Goal: Task Accomplishment & Management: Manage account settings

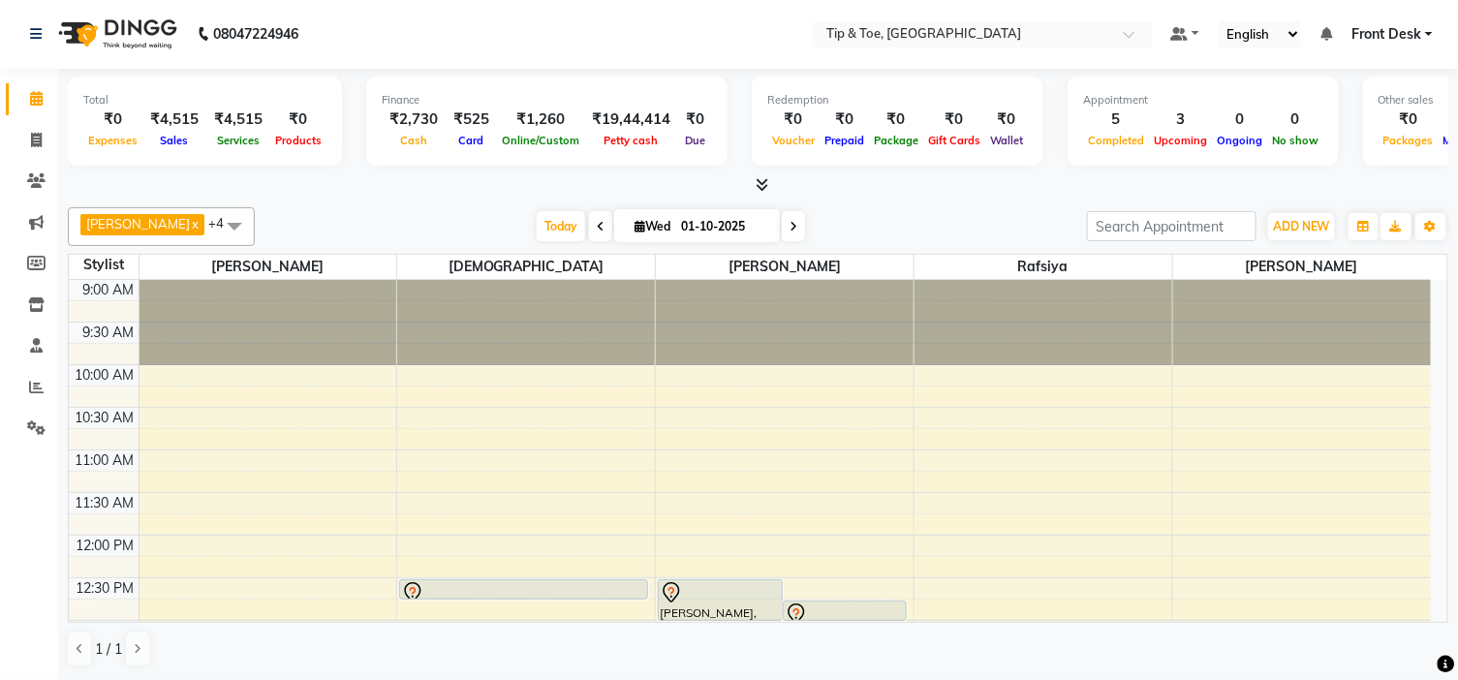
scroll to position [553, 0]
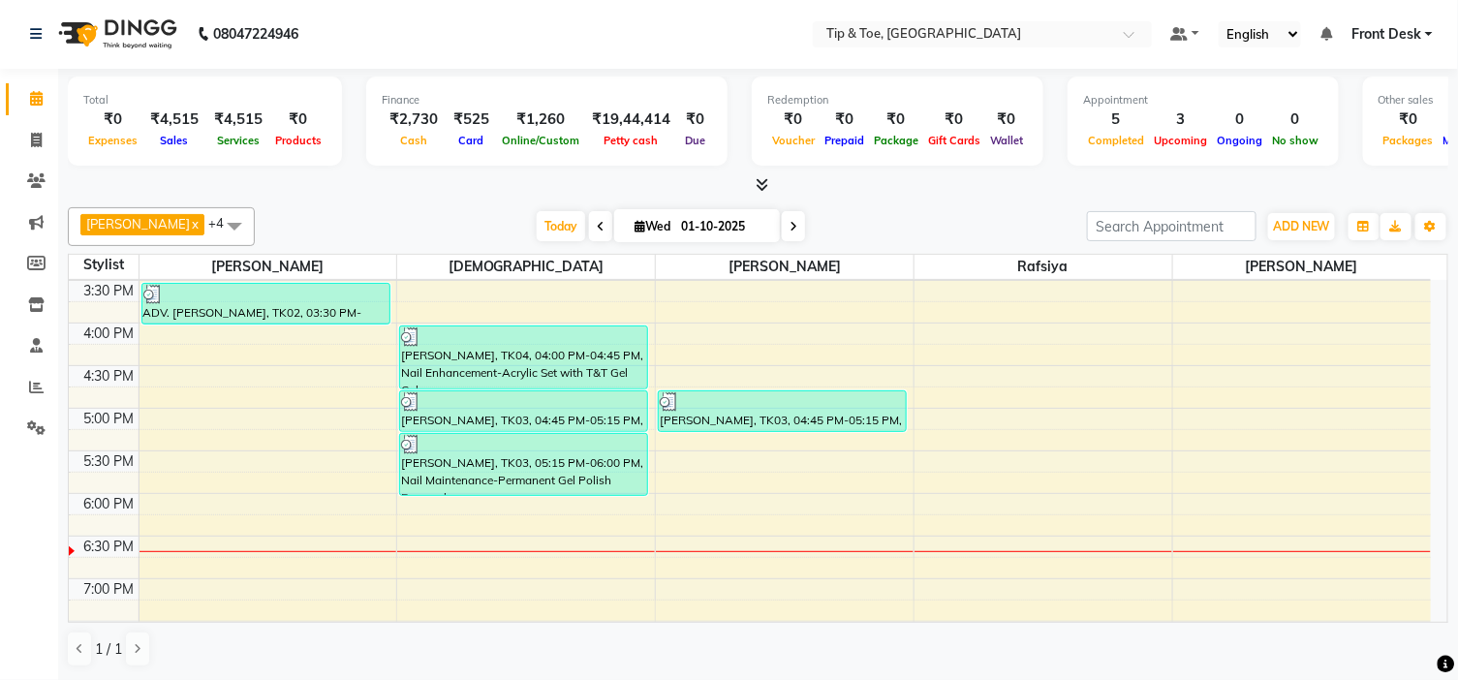
click at [789, 227] on icon at bounding box center [793, 227] width 8 height 12
type input "02-10-2025"
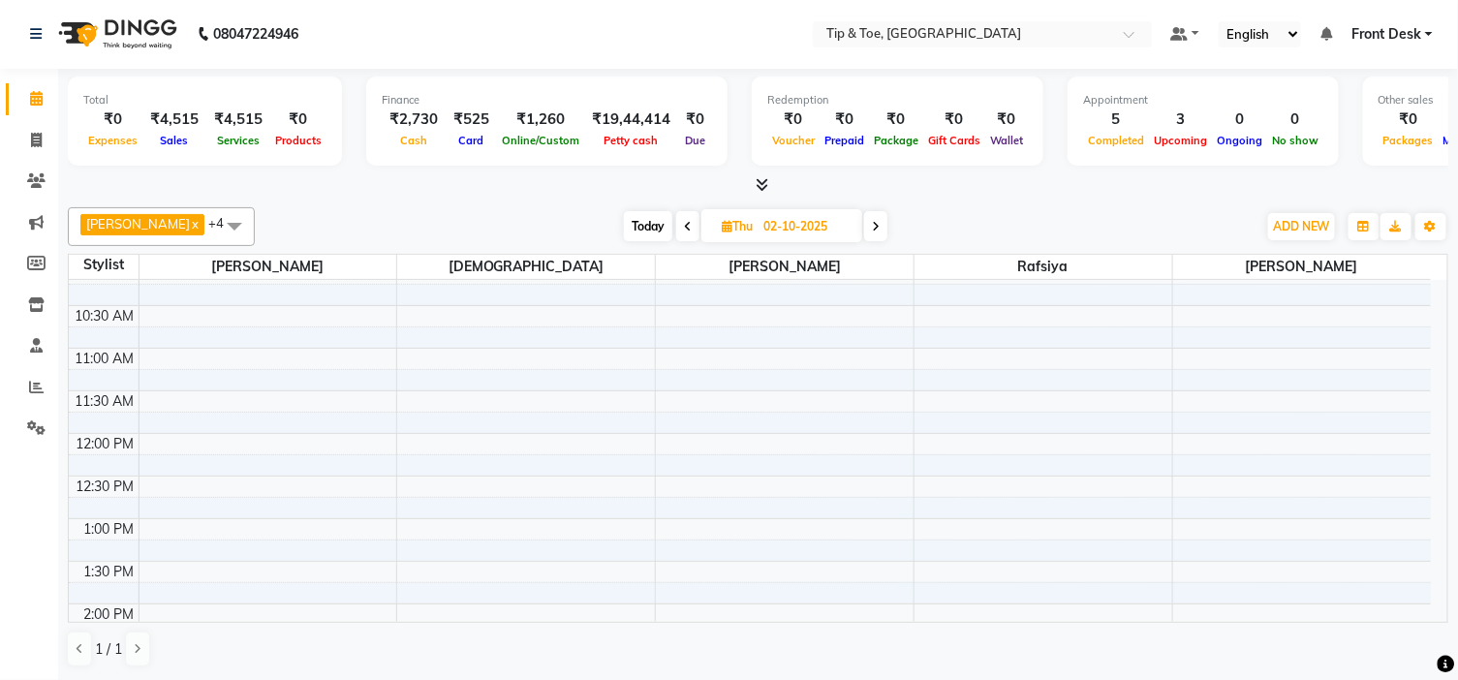
scroll to position [0, 0]
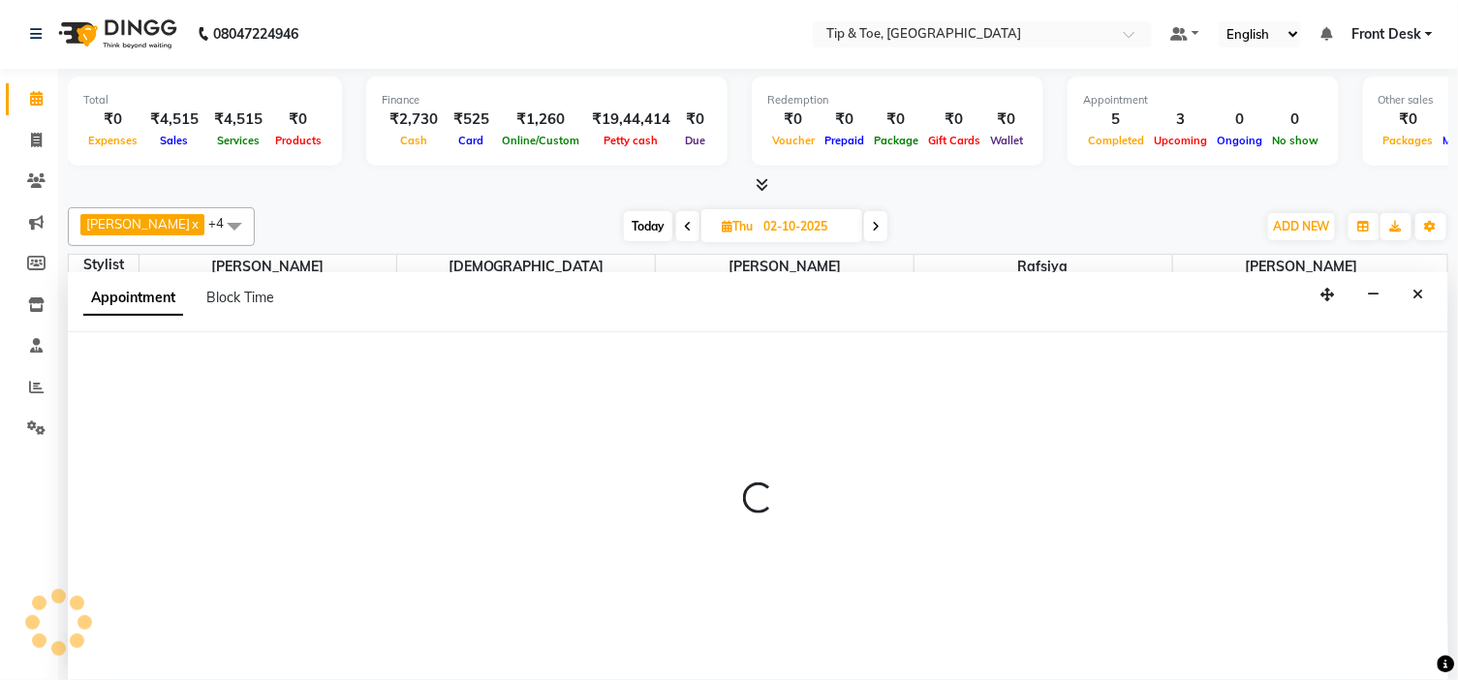
select select "48143"
select select "615"
select select "tentative"
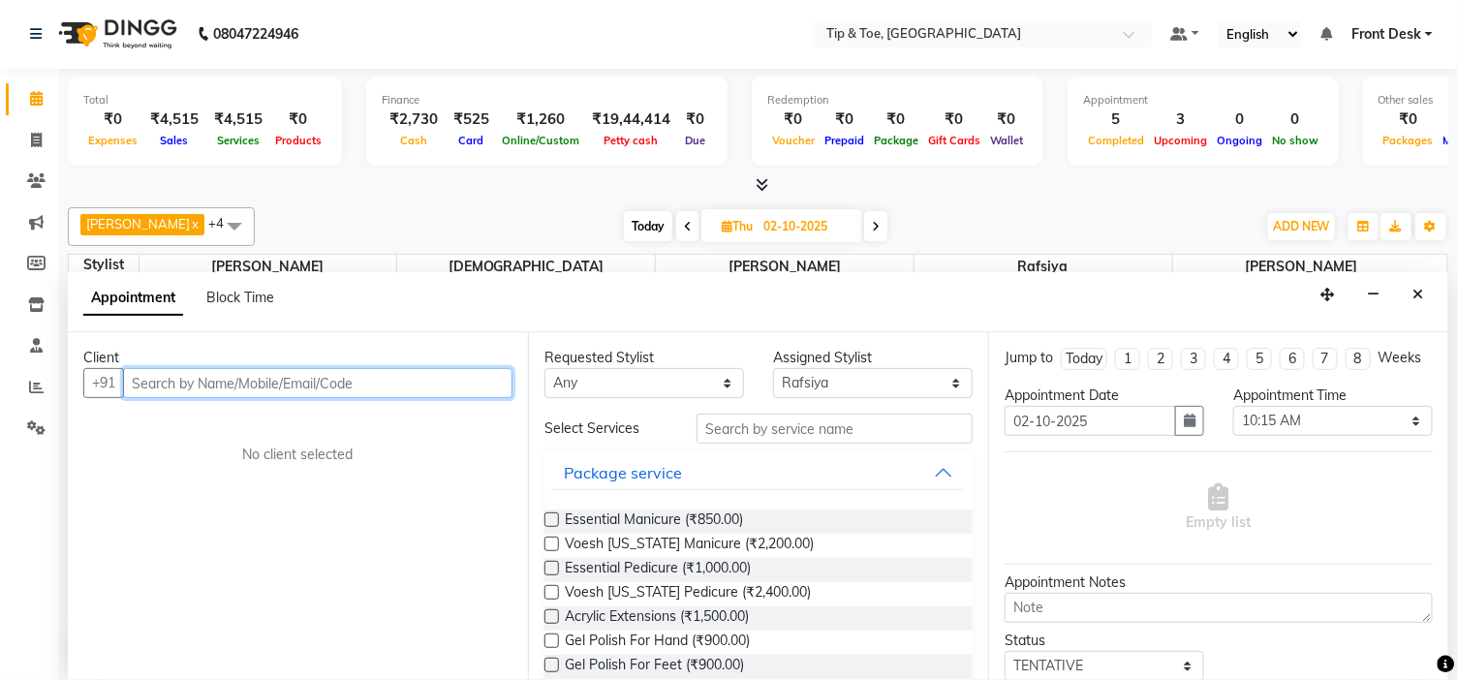
click at [383, 379] on input "text" at bounding box center [317, 383] width 389 height 30
click at [384, 383] on input "text" at bounding box center [317, 383] width 389 height 30
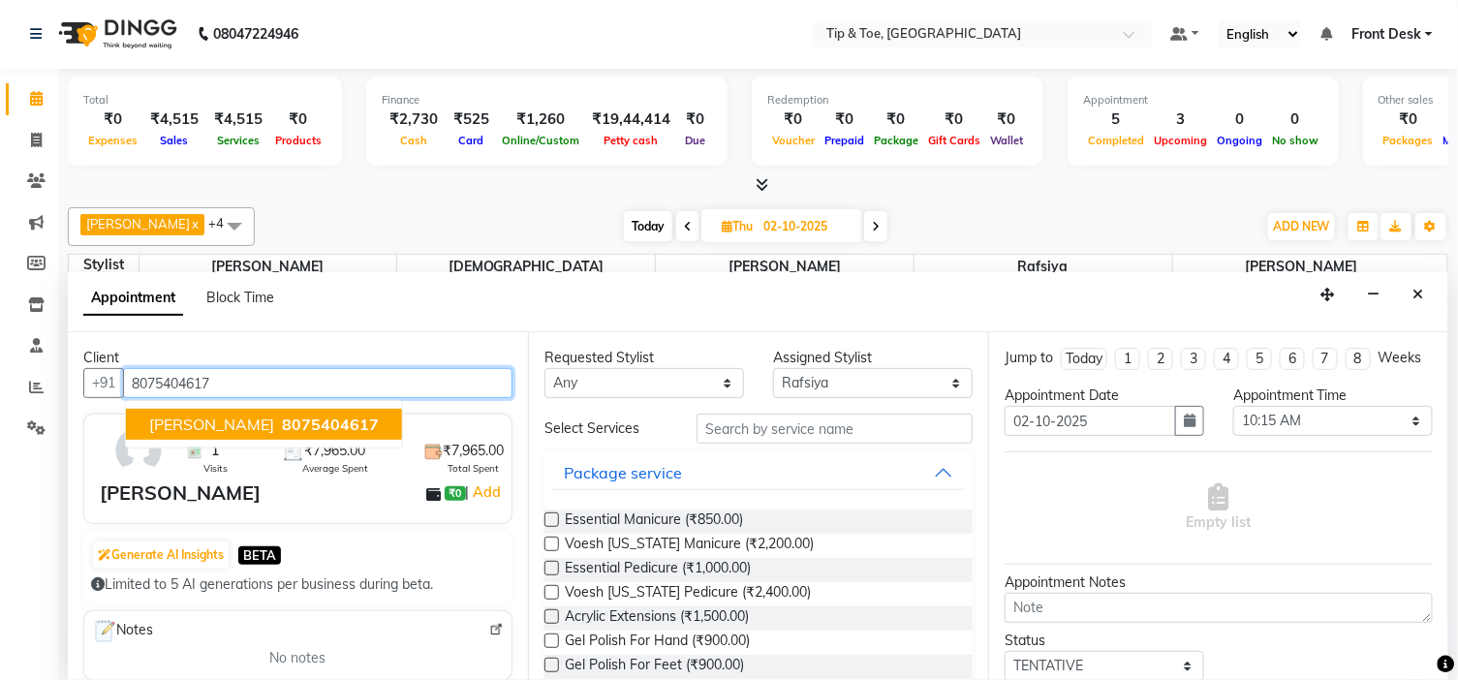
click at [282, 427] on span "8075404617" at bounding box center [330, 424] width 97 height 19
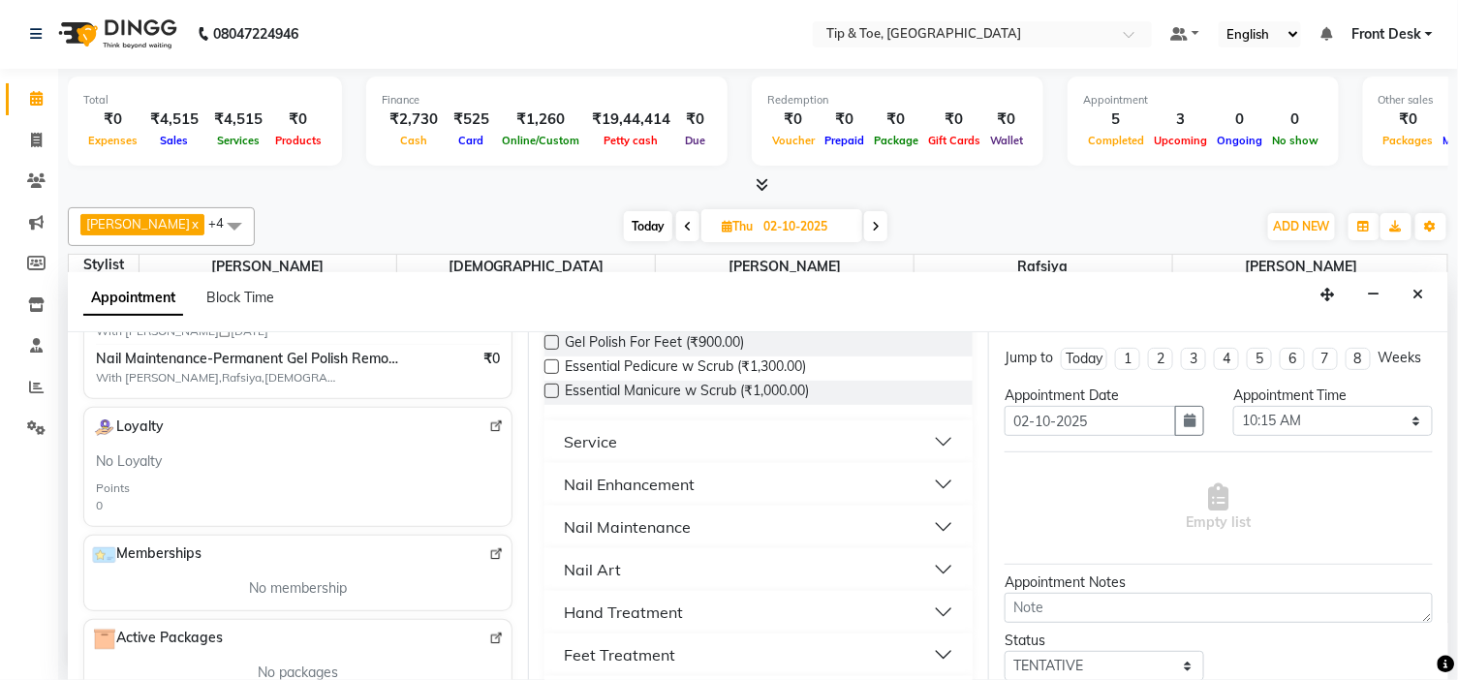
scroll to position [430, 0]
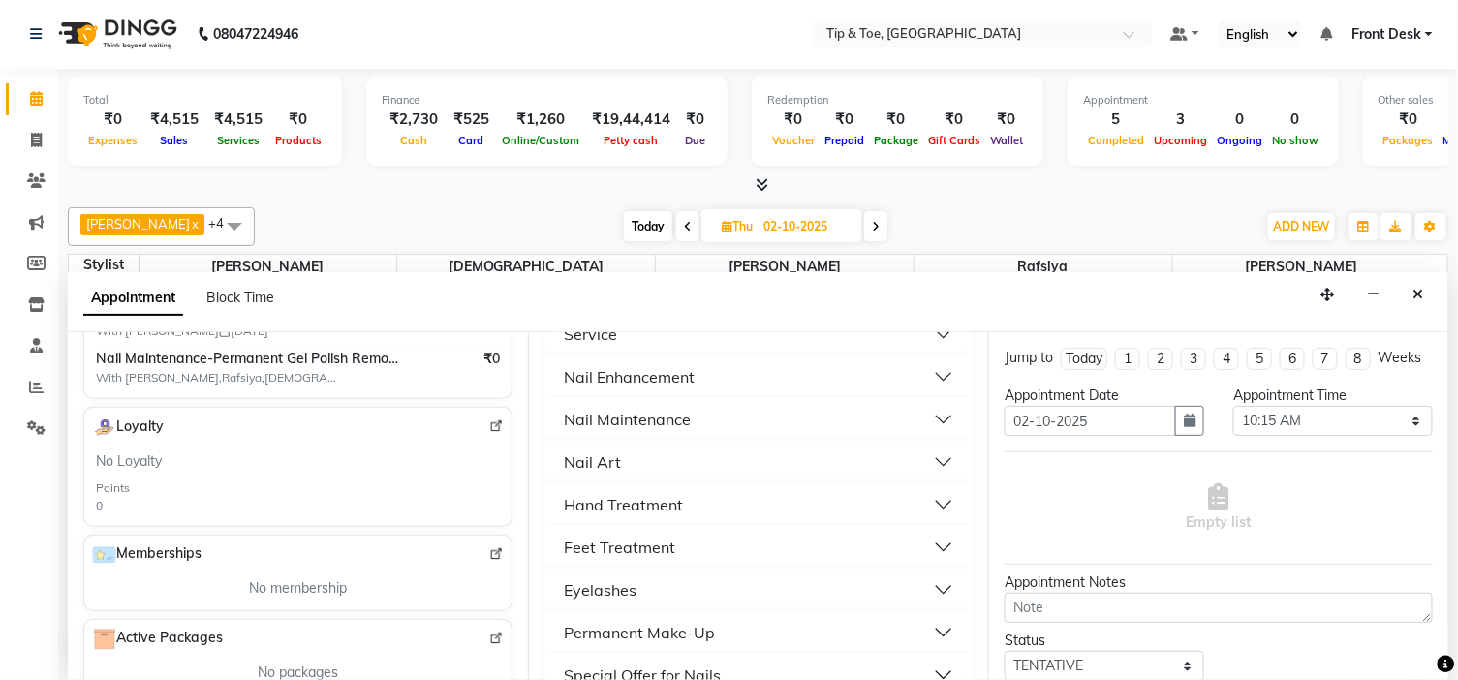
type input "8075404617"
click at [683, 496] on button "Hand Treatment" at bounding box center [758, 504] width 413 height 35
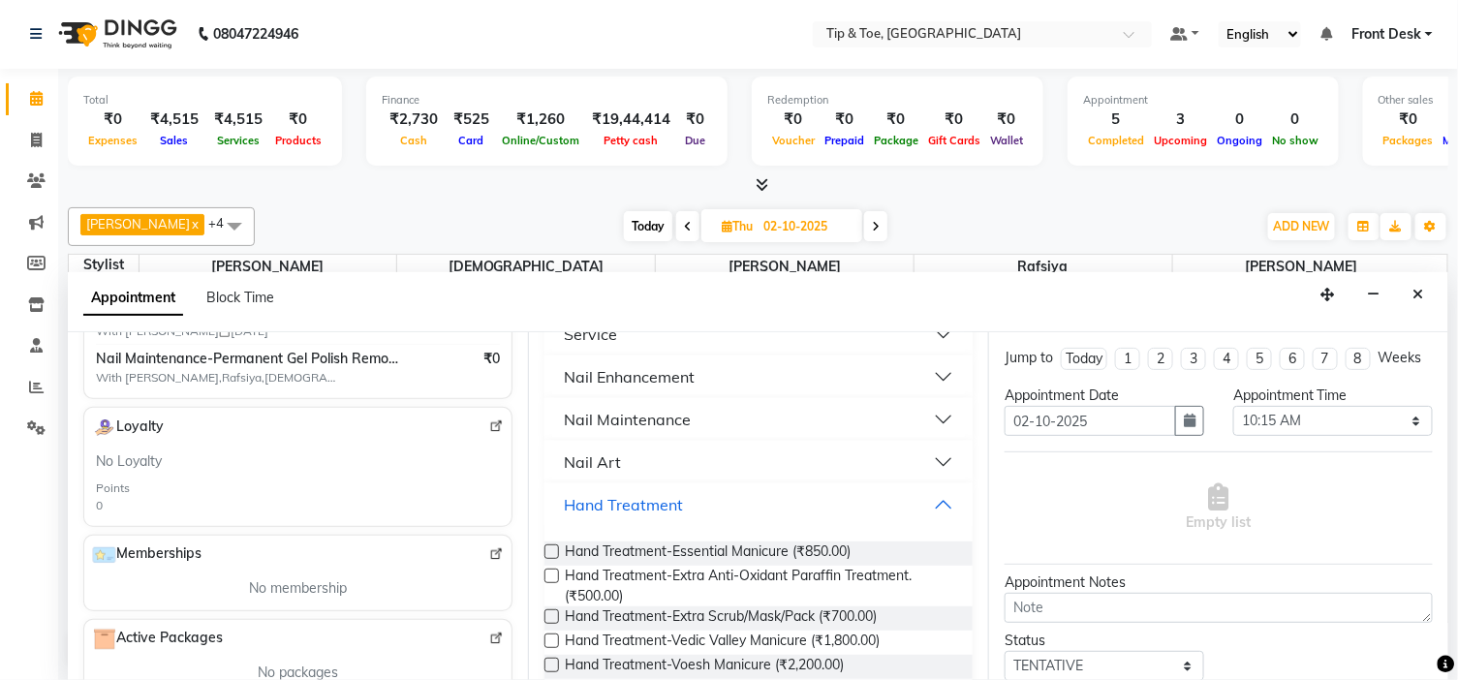
click at [690, 496] on button "Hand Treatment" at bounding box center [758, 504] width 413 height 35
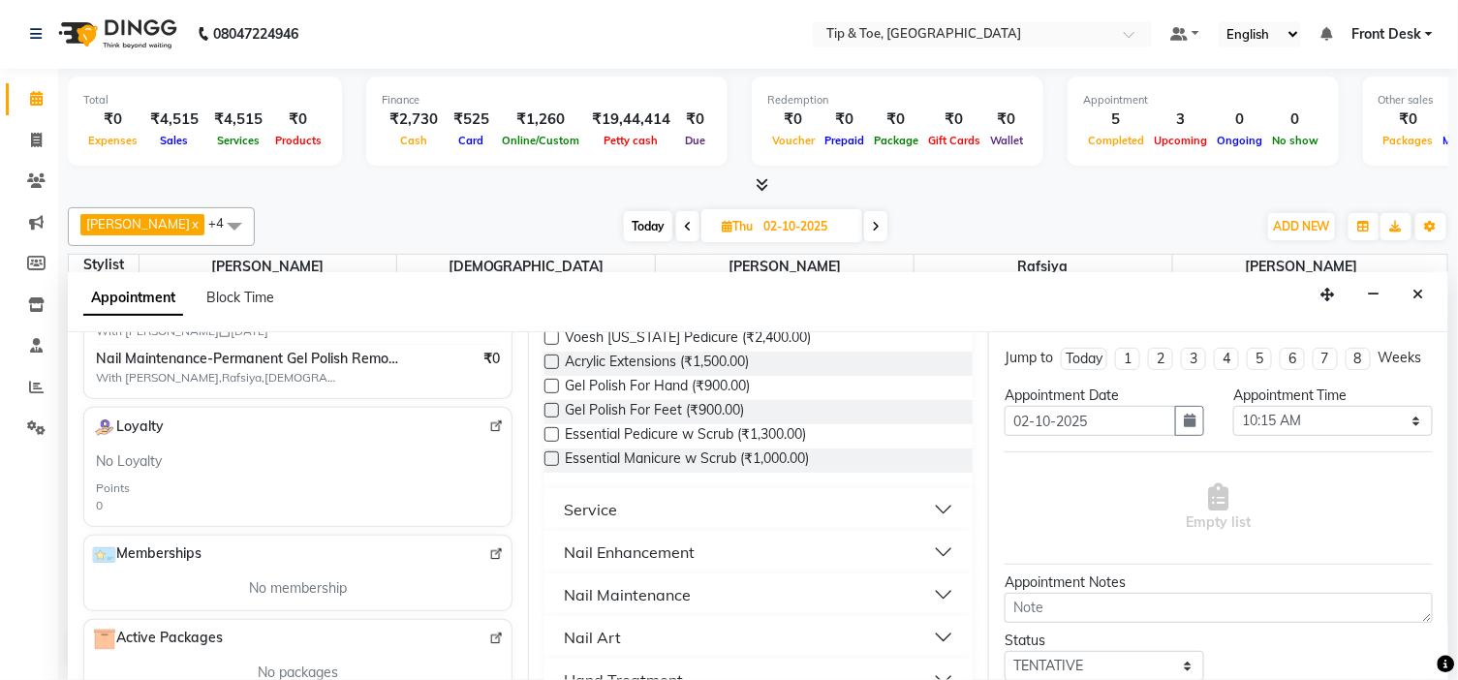
scroll to position [215, 0]
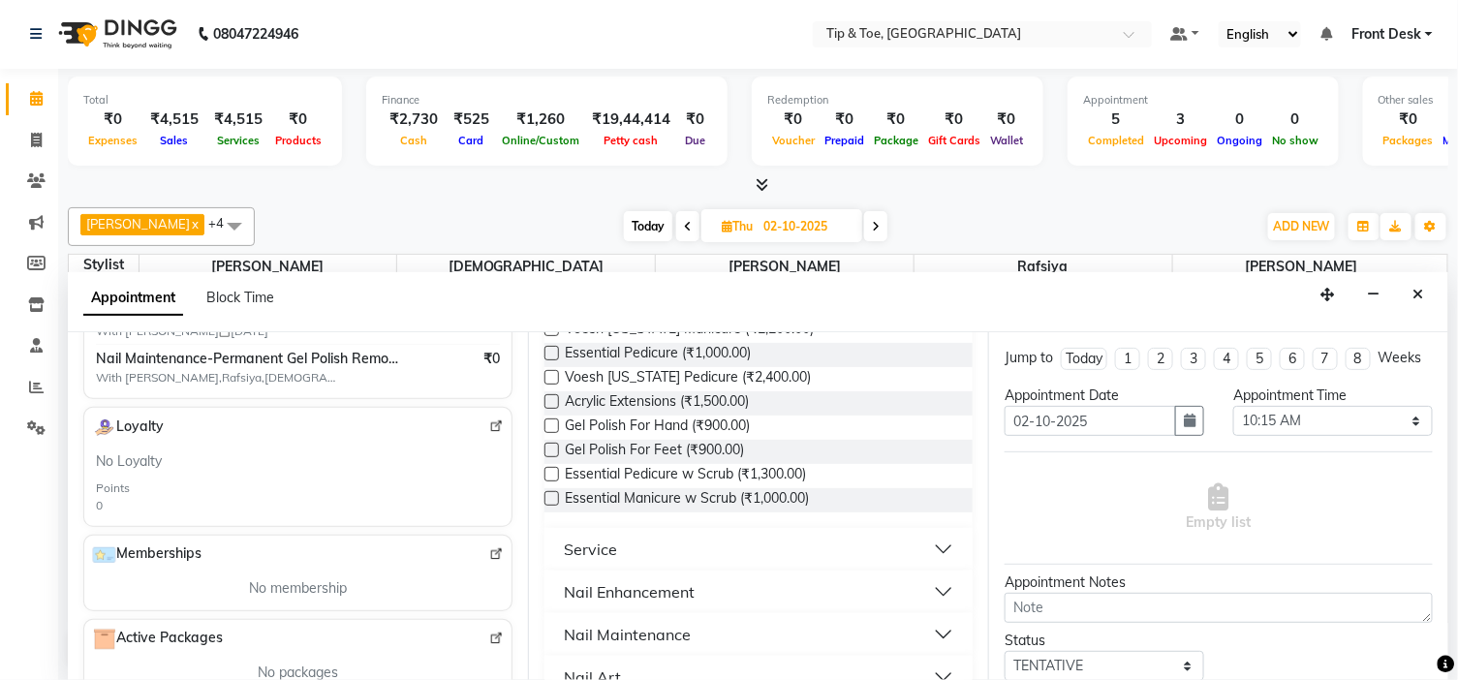
click at [692, 497] on span "Essential Manicure w Scrub (₹1,000.00)" at bounding box center [687, 500] width 244 height 24
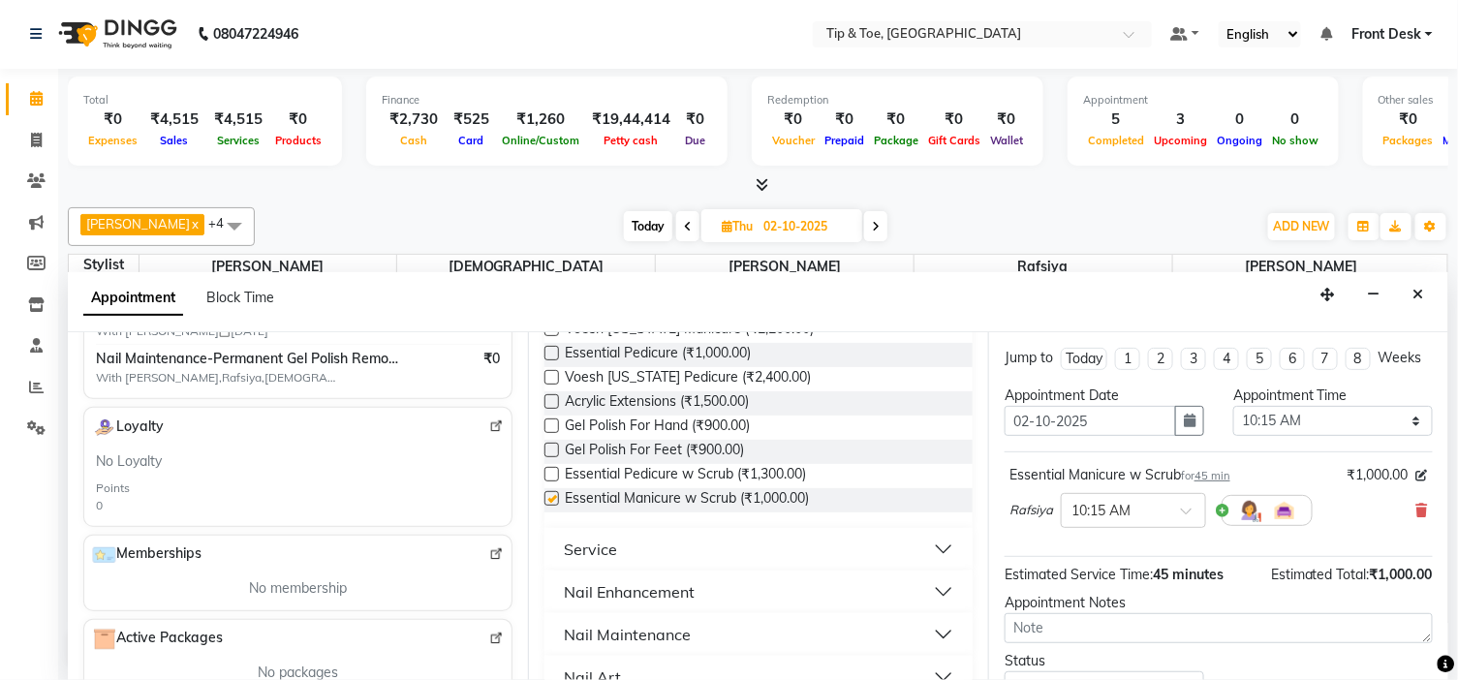
checkbox input "false"
click at [685, 476] on span "Essential Pedicure w Scrub (₹1,300.00)" at bounding box center [685, 476] width 241 height 24
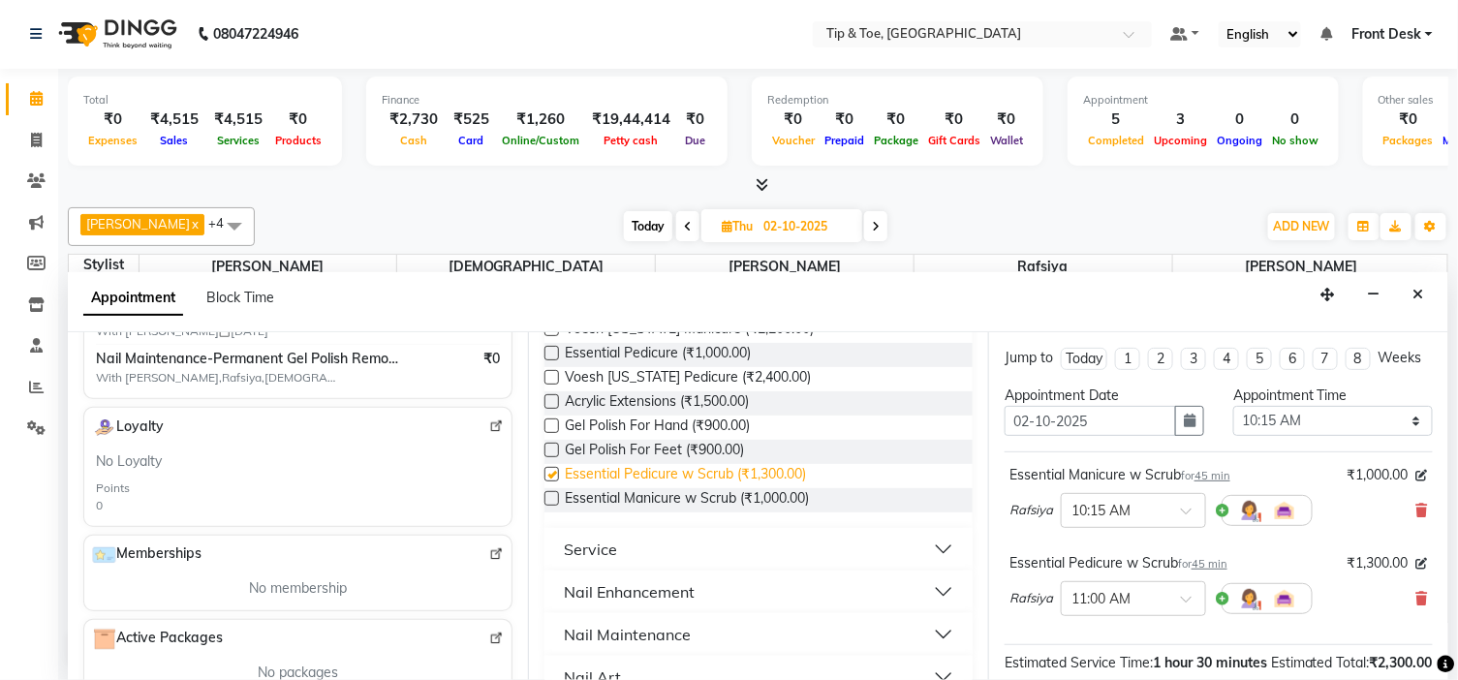
checkbox input "false"
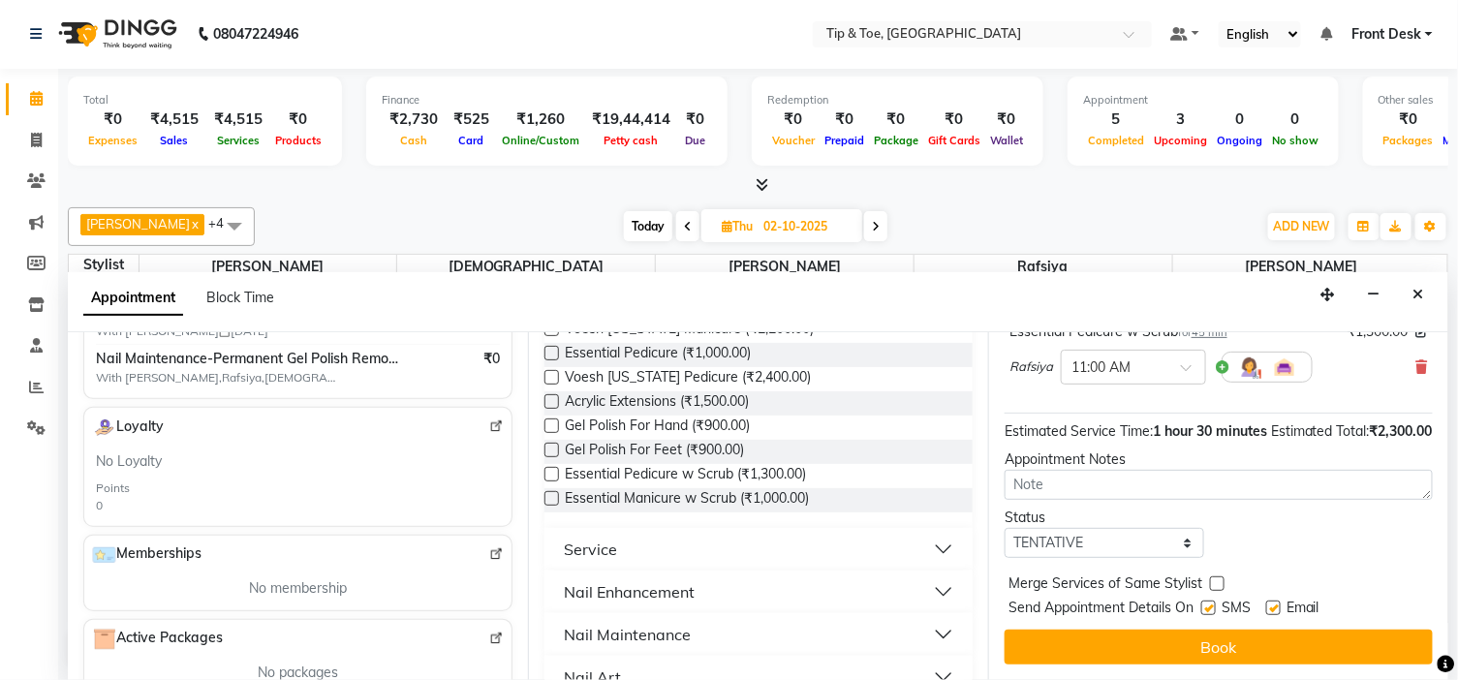
scroll to position [269, 0]
click at [1279, 600] on label at bounding box center [1273, 607] width 15 height 15
click at [1278, 603] on input "checkbox" at bounding box center [1272, 609] width 13 height 13
checkbox input "false"
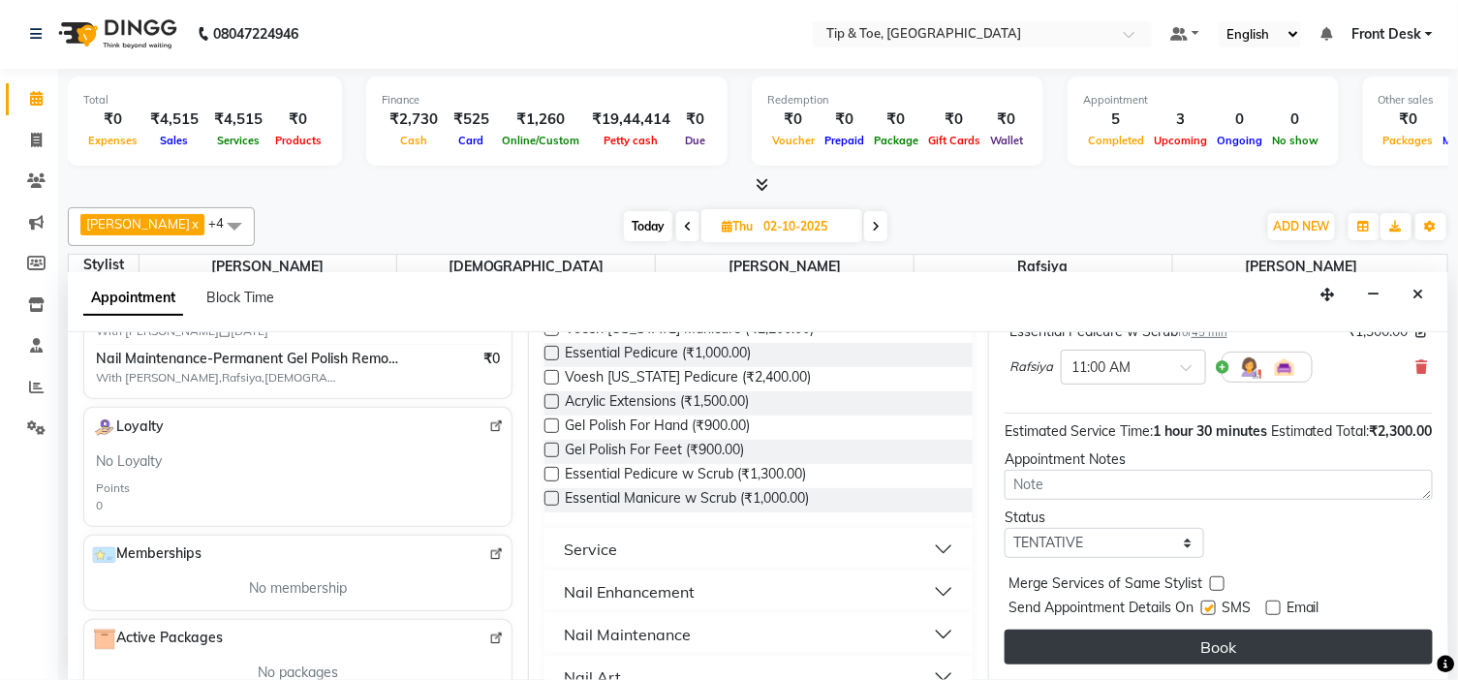
click at [1279, 630] on button "Book" at bounding box center [1218, 647] width 428 height 35
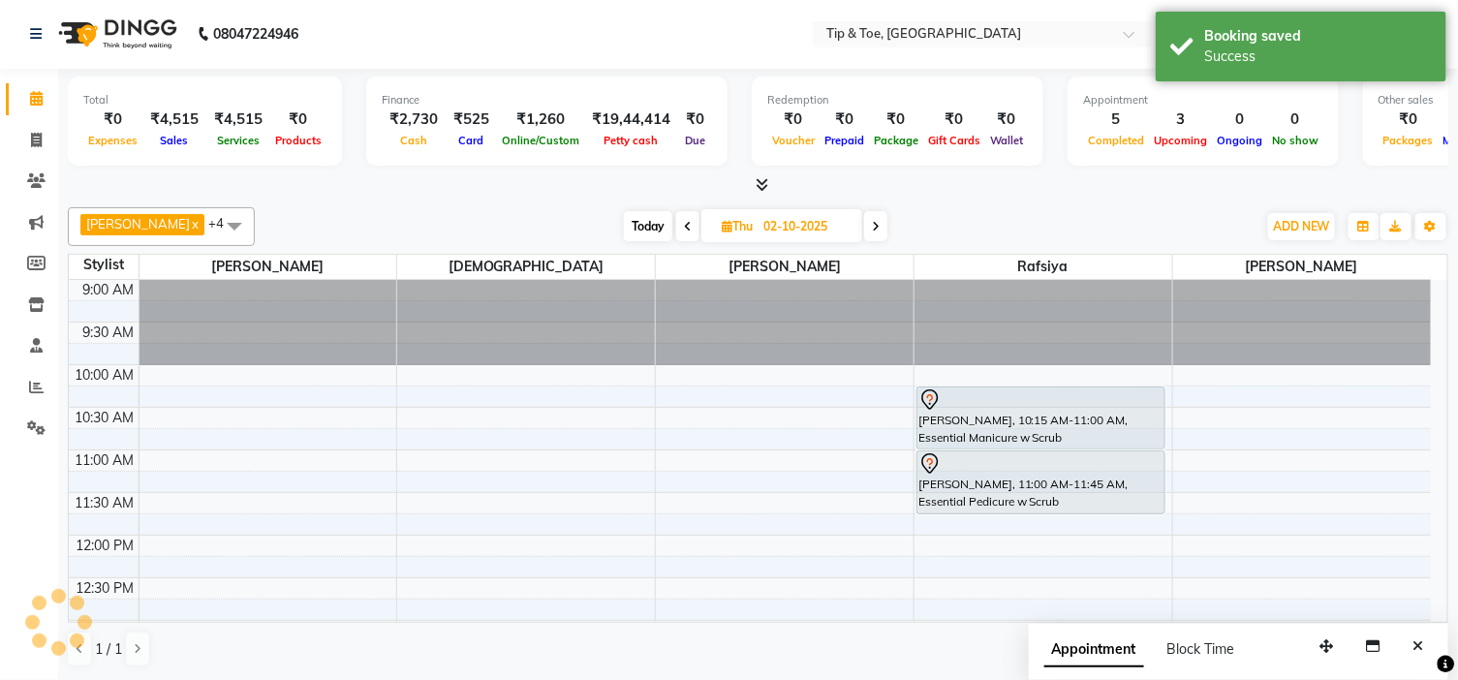
scroll to position [0, 0]
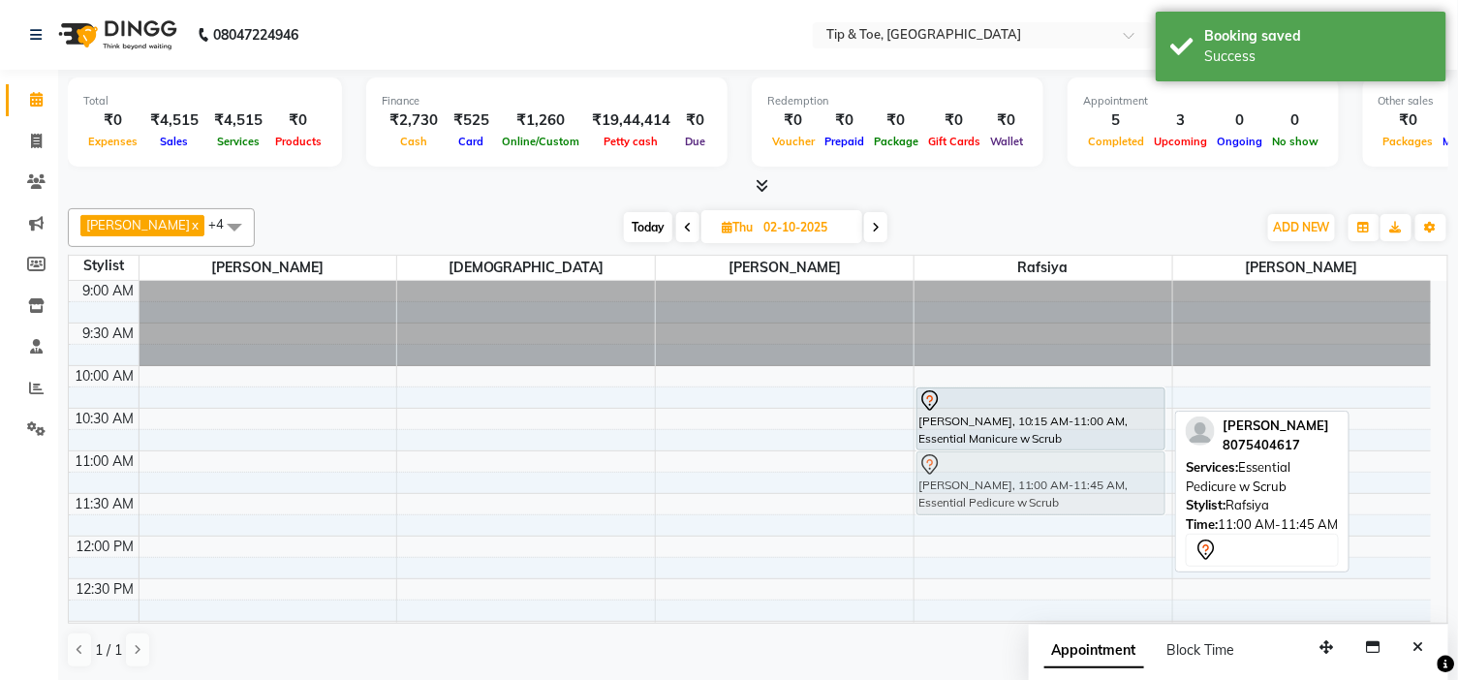
drag, startPoint x: 1007, startPoint y: 501, endPoint x: 1009, endPoint y: 510, distance: 9.9
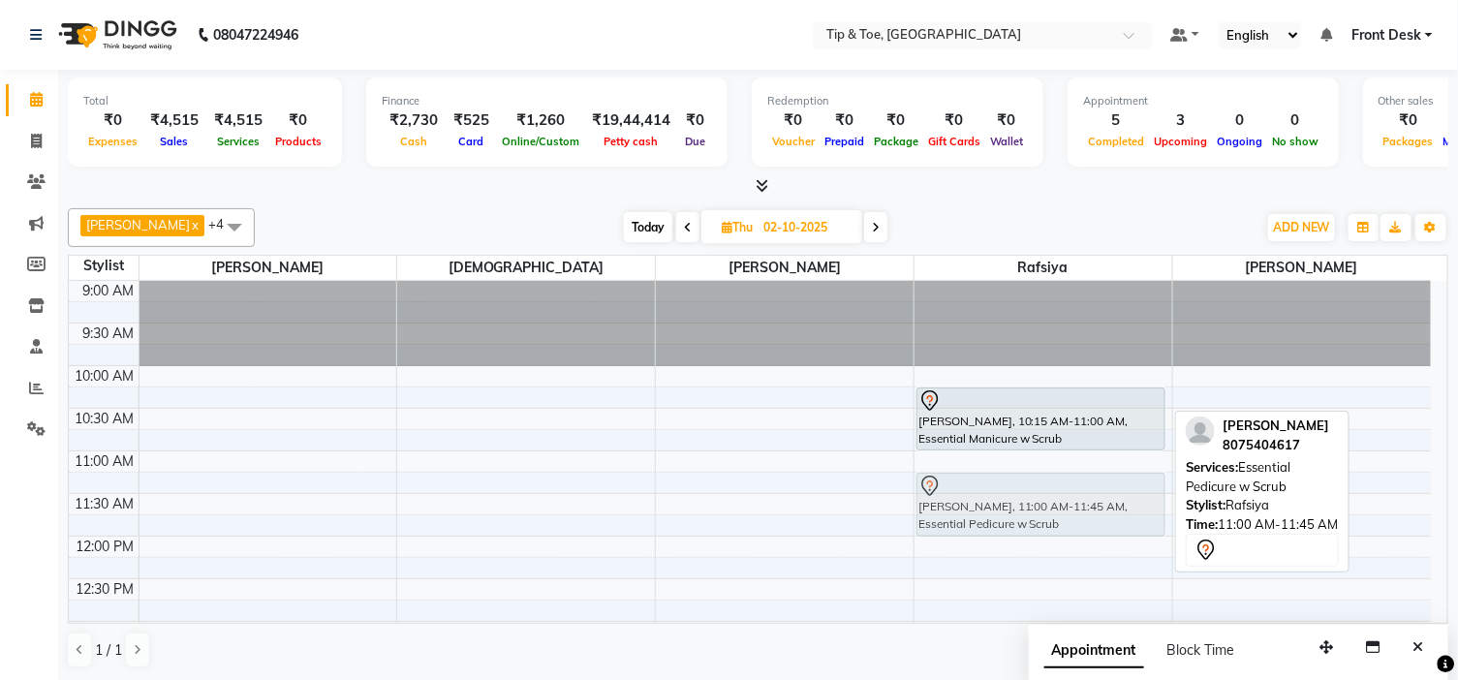
drag, startPoint x: 1079, startPoint y: 497, endPoint x: 1081, endPoint y: 516, distance: 19.5
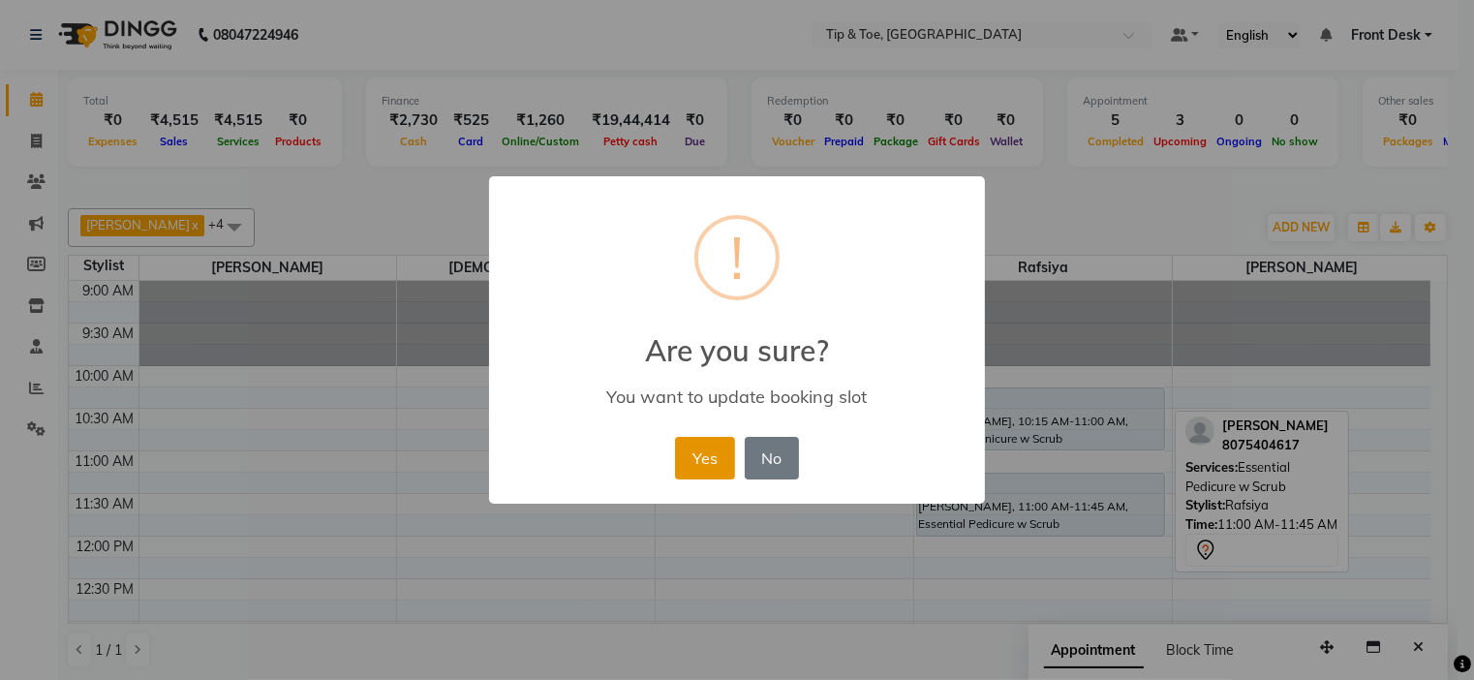
click at [692, 460] on button "Yes" at bounding box center [704, 458] width 59 height 43
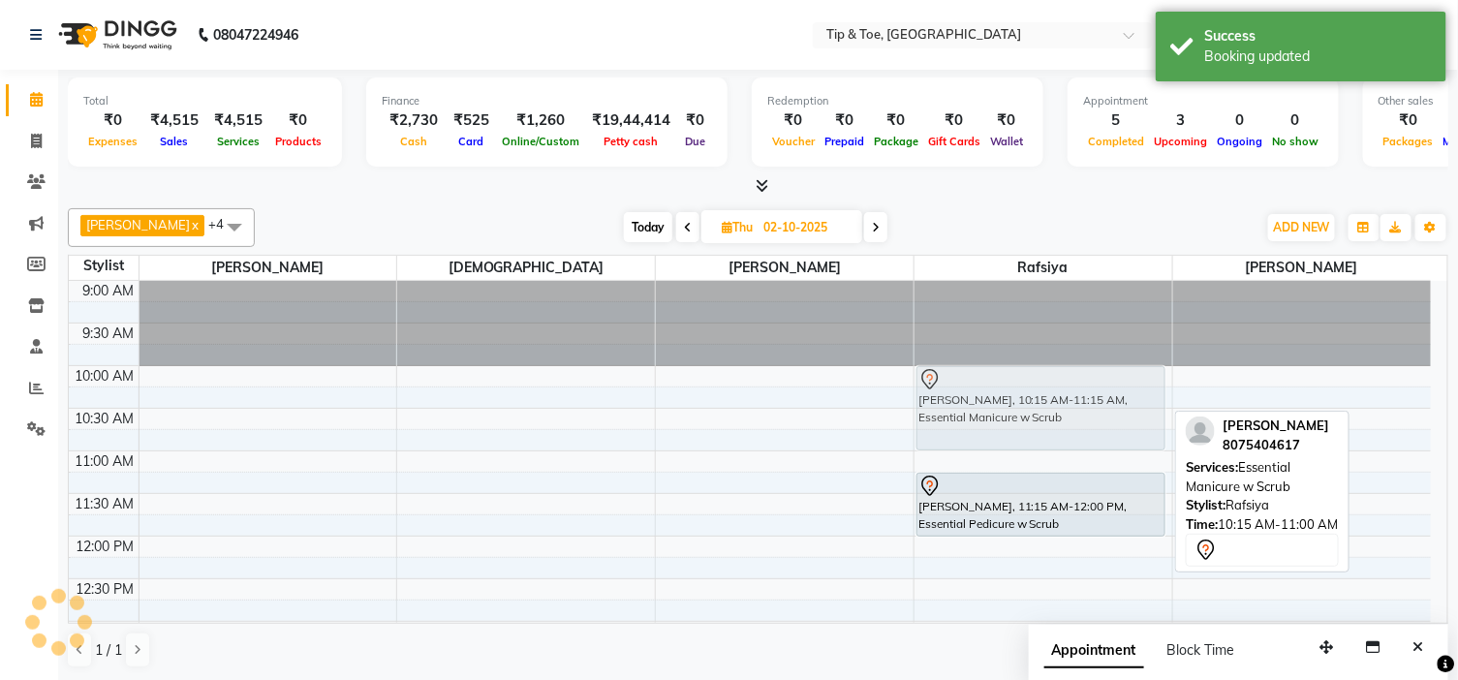
drag, startPoint x: 1062, startPoint y: 409, endPoint x: 1061, endPoint y: 390, distance: 18.5
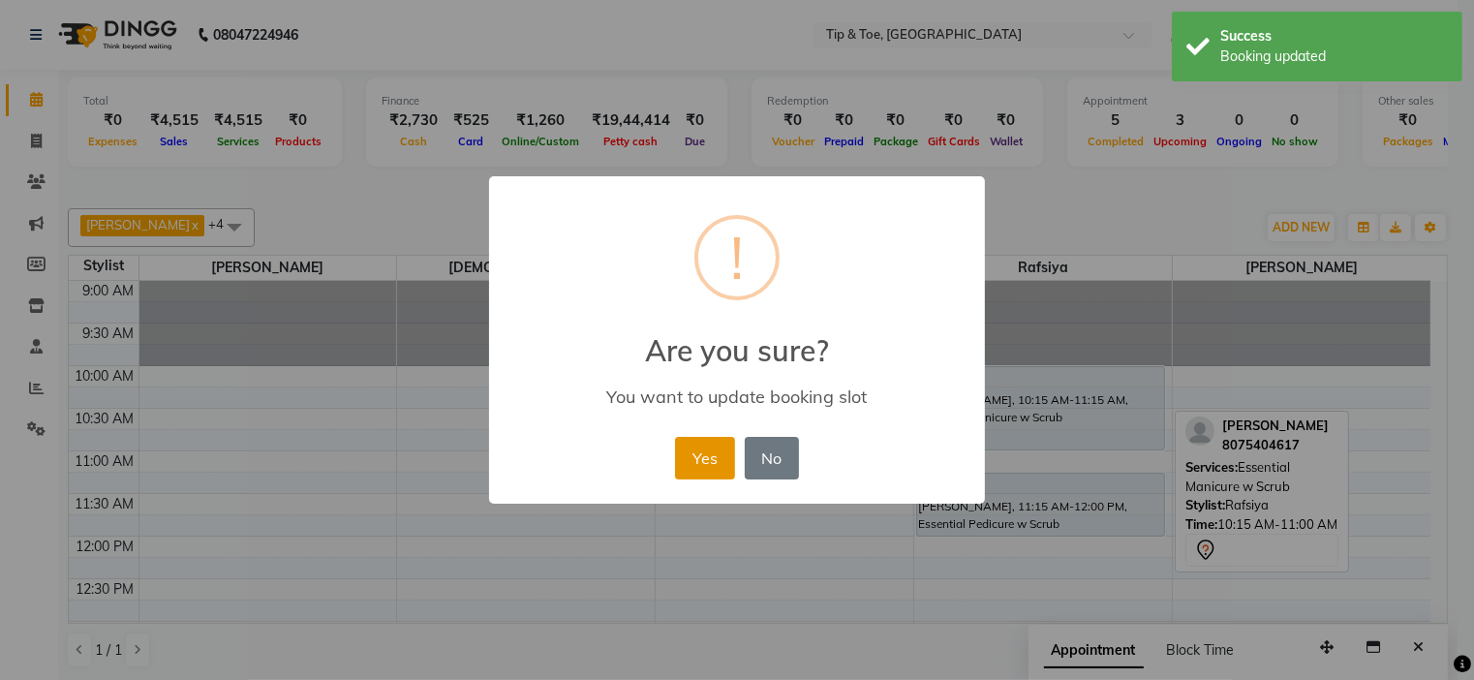
click at [712, 457] on button "Yes" at bounding box center [704, 458] width 59 height 43
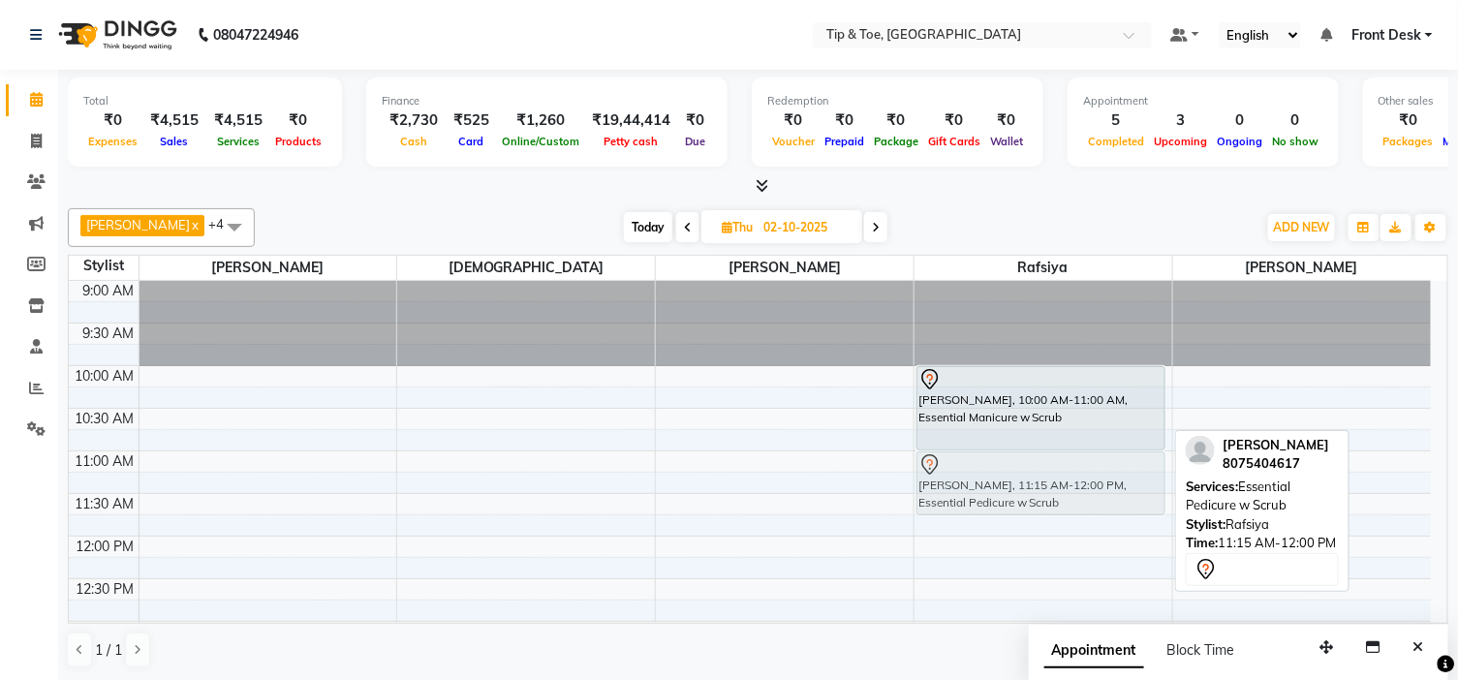
drag, startPoint x: 950, startPoint y: 490, endPoint x: 960, endPoint y: 471, distance: 21.7
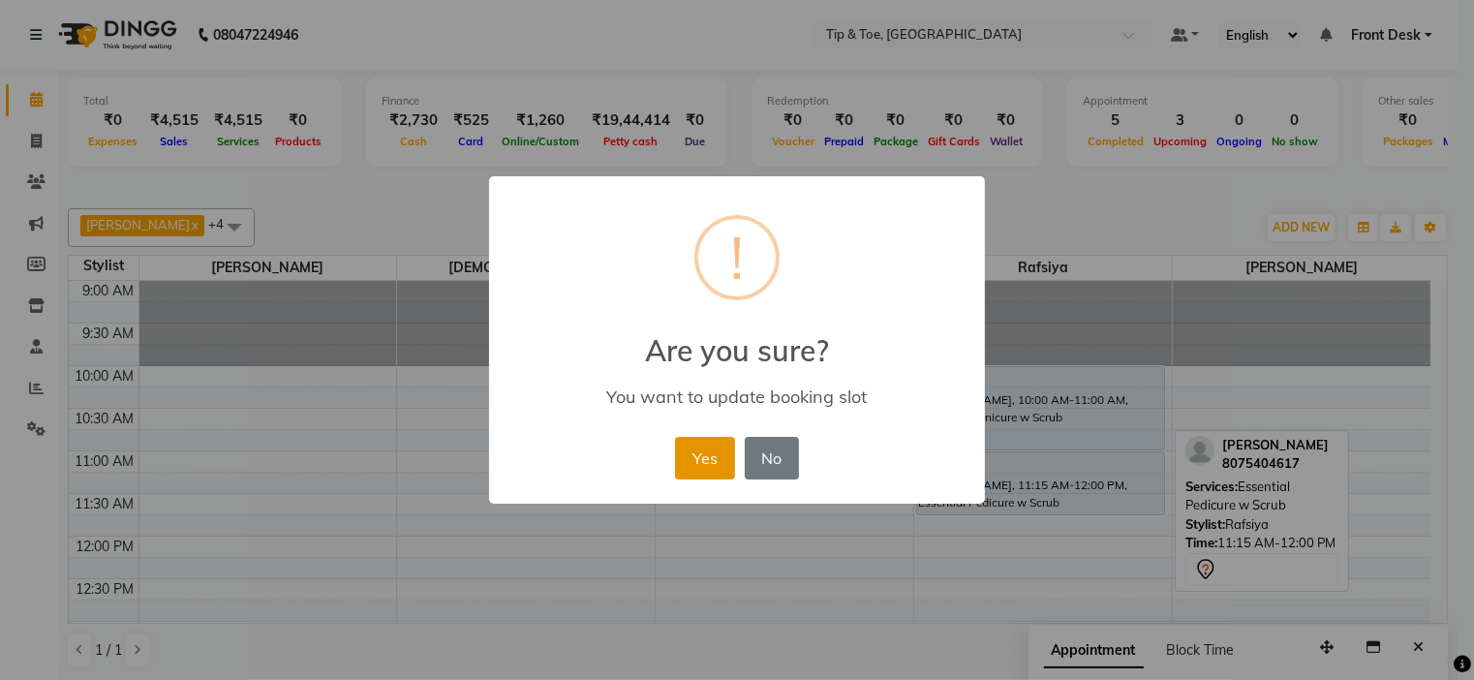
click at [694, 457] on button "Yes" at bounding box center [704, 458] width 59 height 43
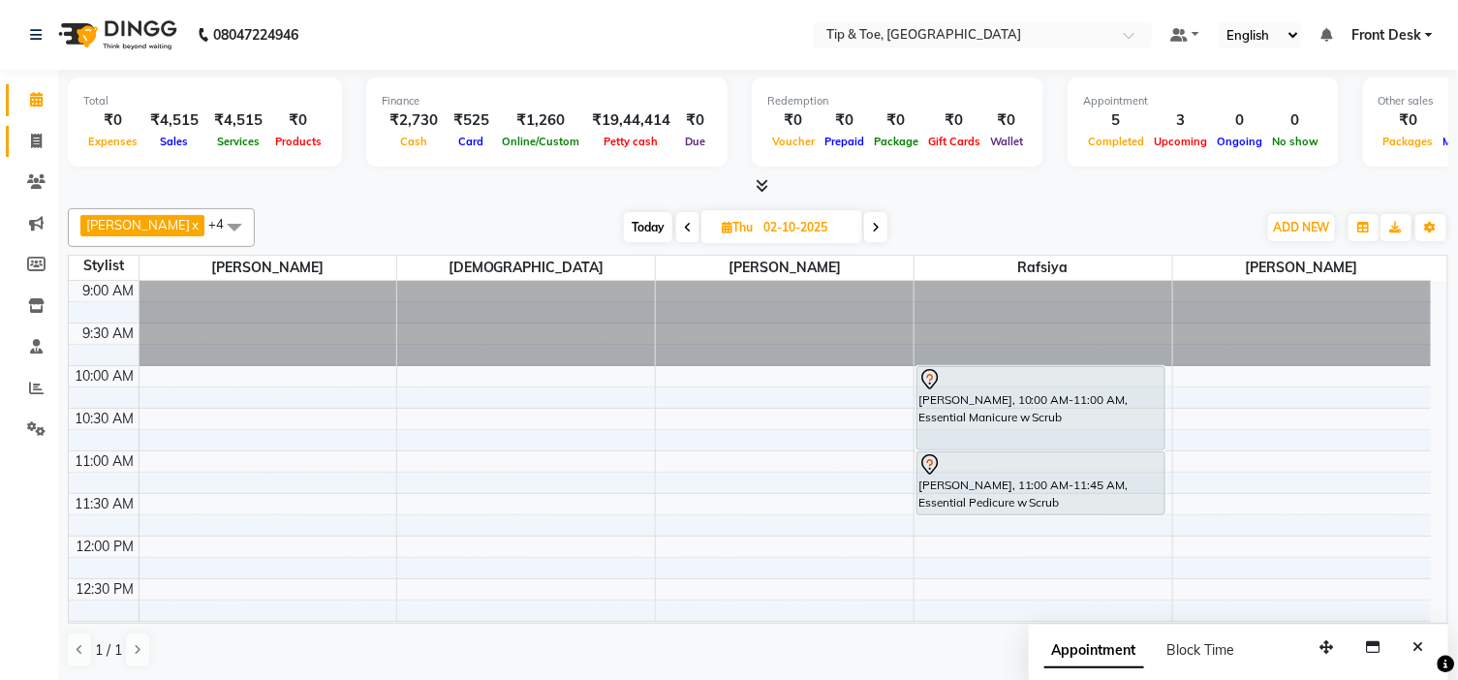
click at [32, 127] on link "Invoice" at bounding box center [29, 142] width 46 height 32
select select "service"
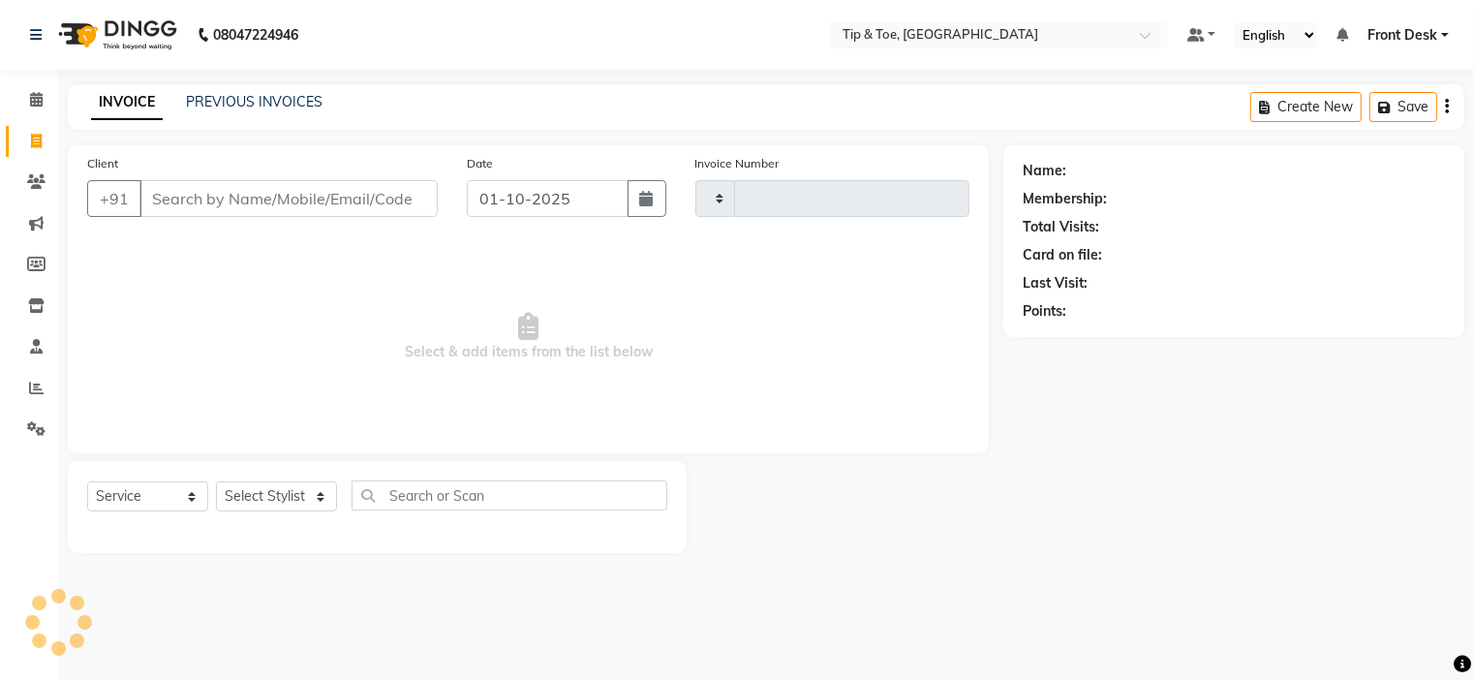
type input "1184"
select select "5360"
click at [34, 105] on icon at bounding box center [36, 99] width 13 height 15
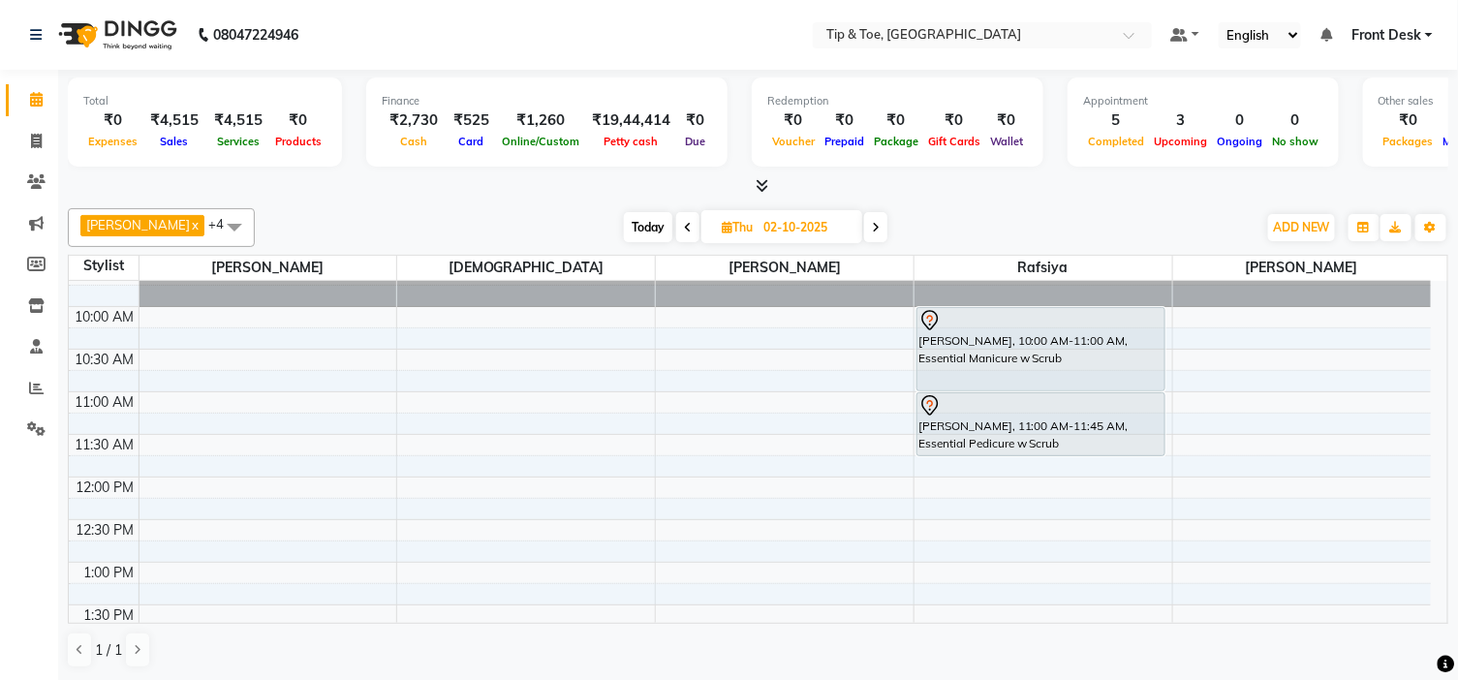
scroll to position [108, 0]
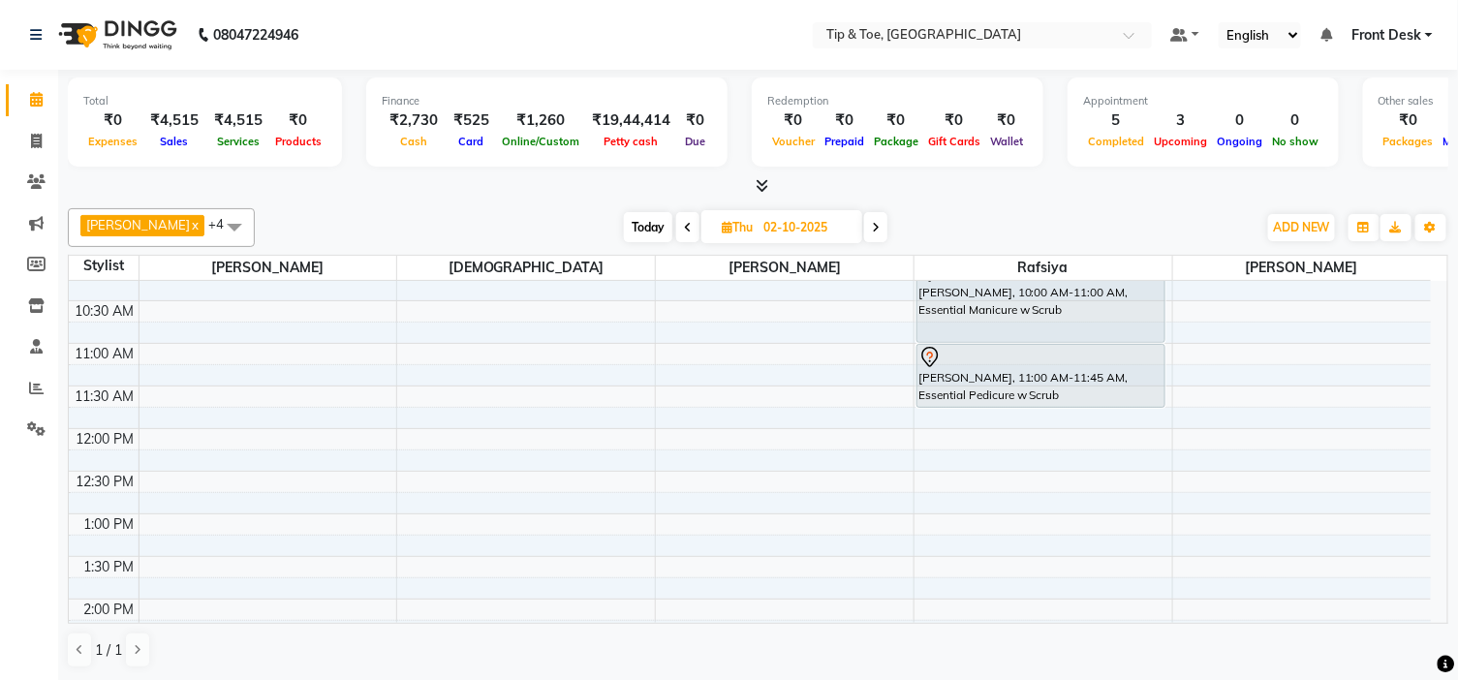
click at [676, 218] on span at bounding box center [687, 227] width 23 height 30
type input "01-10-2025"
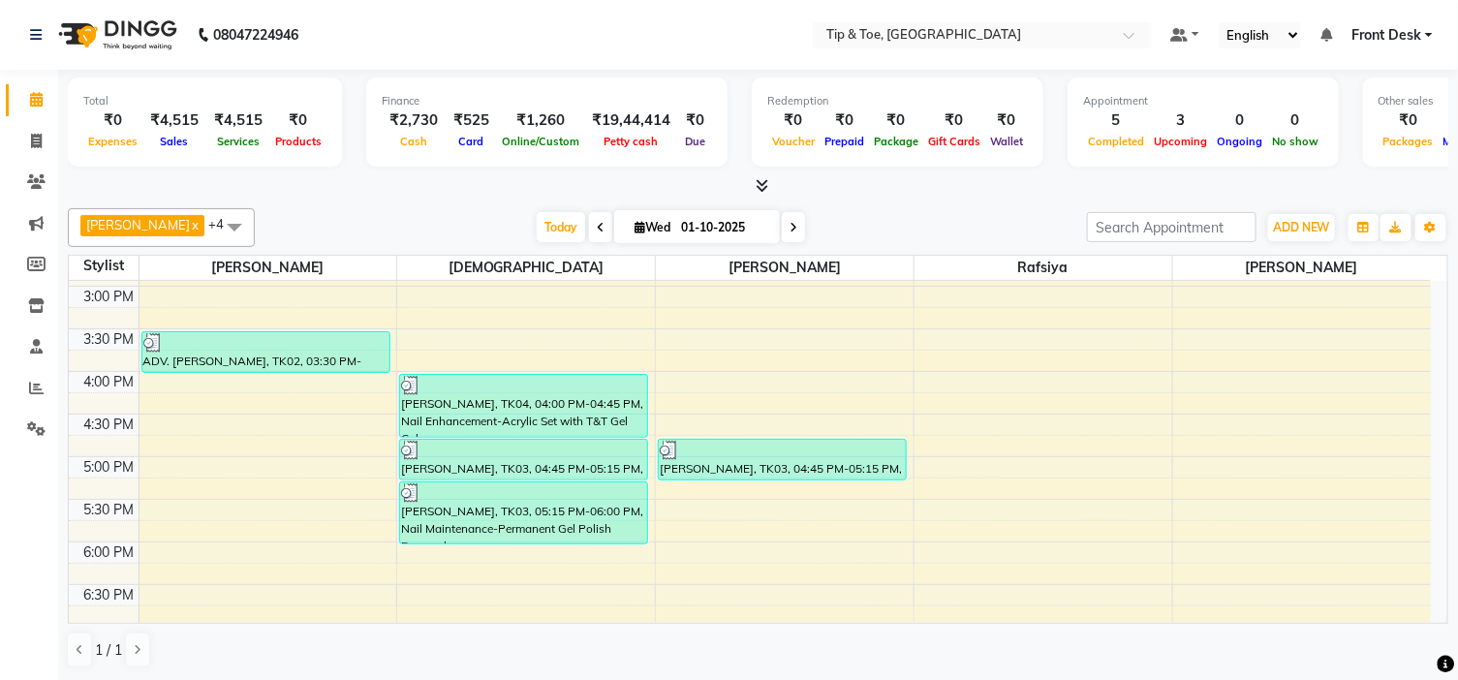
scroll to position [554, 0]
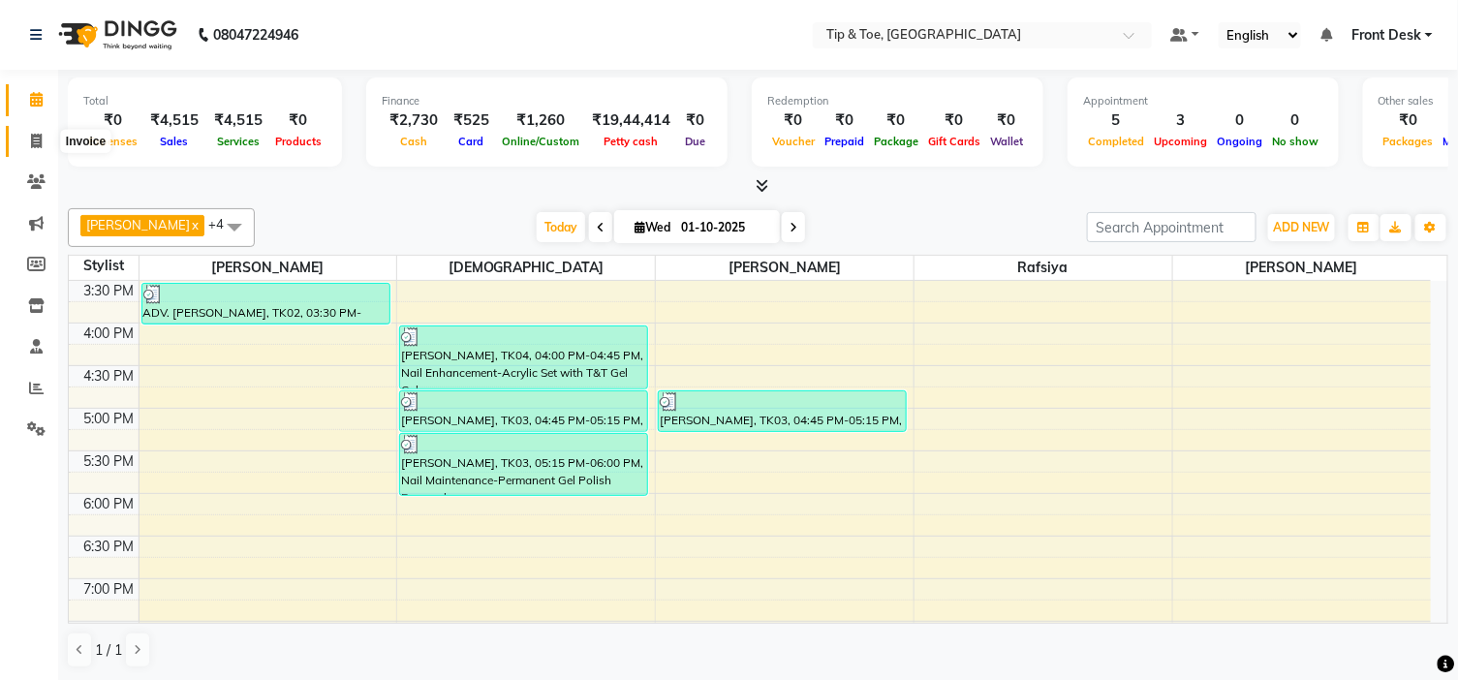
drag, startPoint x: 30, startPoint y: 136, endPoint x: 50, endPoint y: 128, distance: 21.8
click at [31, 136] on icon at bounding box center [36, 141] width 11 height 15
select select "service"
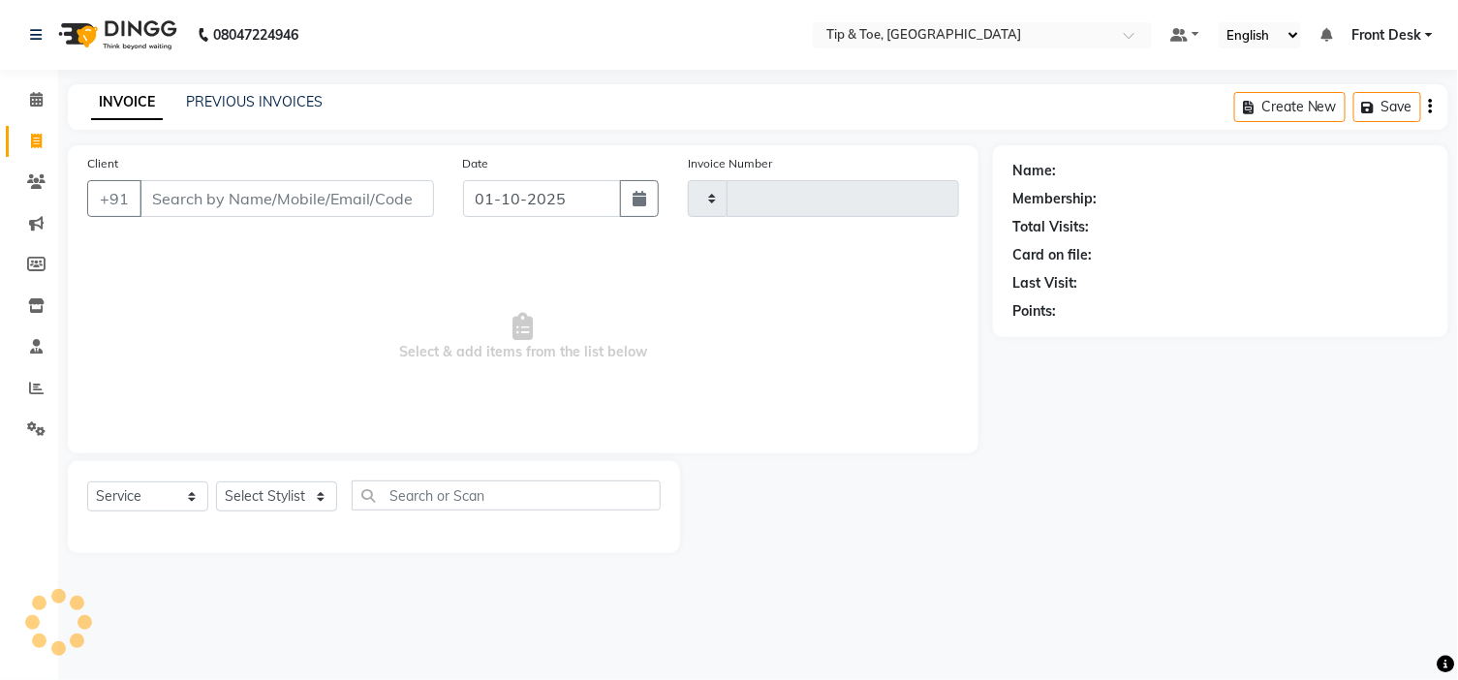
type input "1184"
select select "5360"
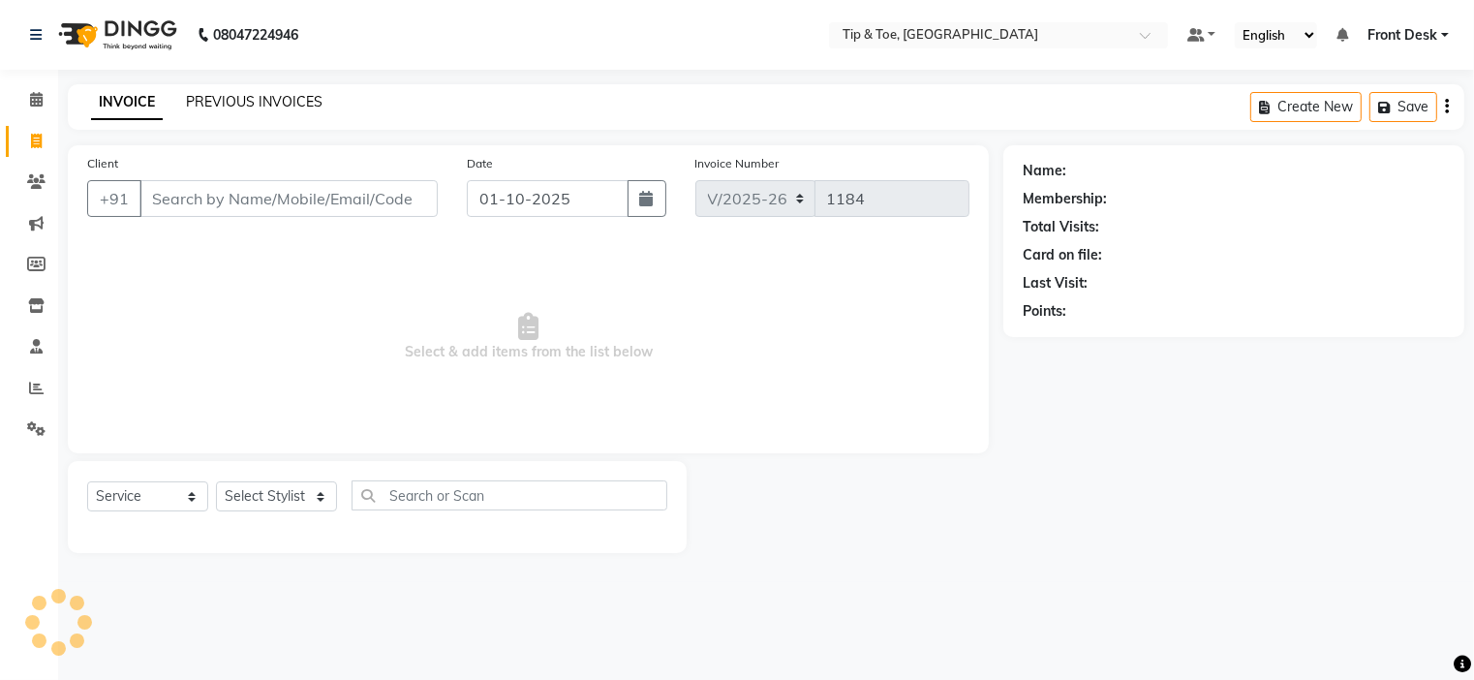
click at [265, 108] on link "PREVIOUS INVOICES" at bounding box center [254, 101] width 137 height 17
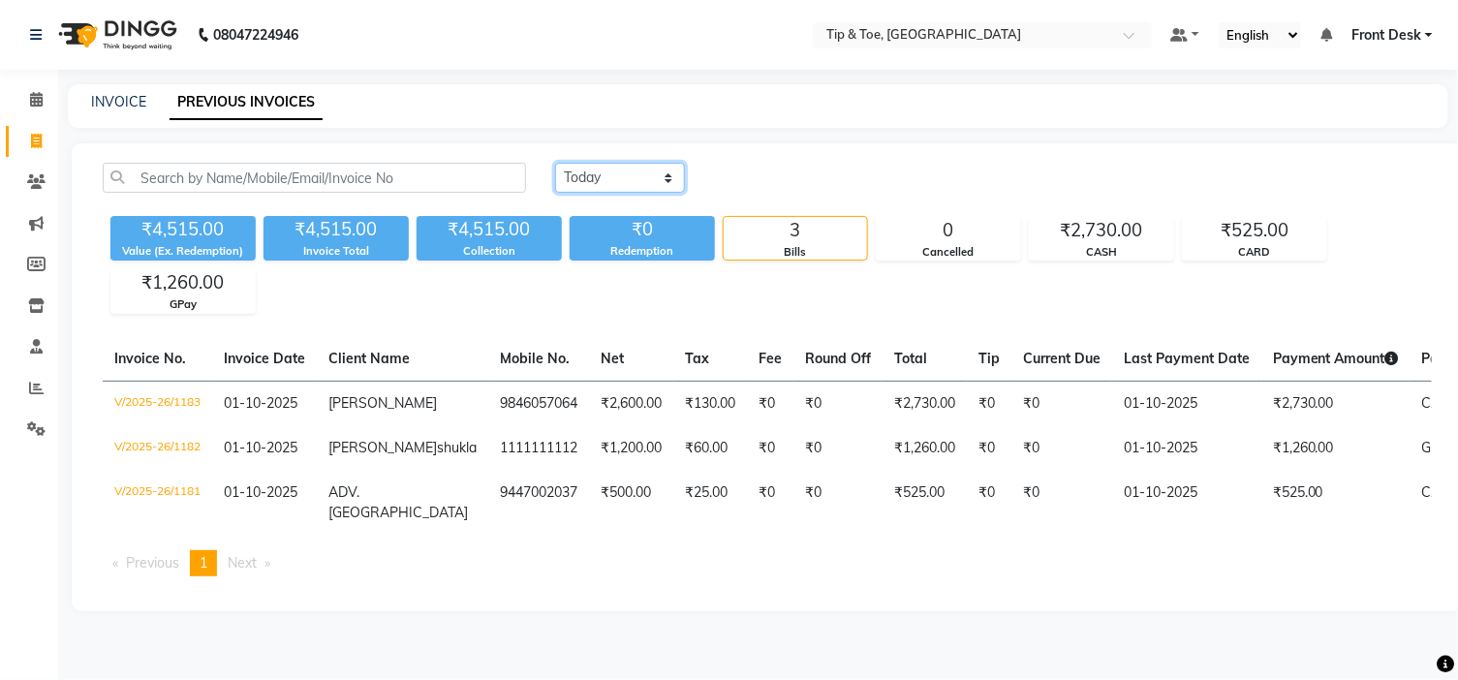
click at [602, 174] on select "[DATE] [DATE] Custom Range" at bounding box center [620, 178] width 130 height 30
select select "range"
click at [555, 163] on select "[DATE] [DATE] Custom Range" at bounding box center [620, 178] width 130 height 30
click at [787, 180] on input "01-10-2025" at bounding box center [778, 178] width 136 height 27
select select "10"
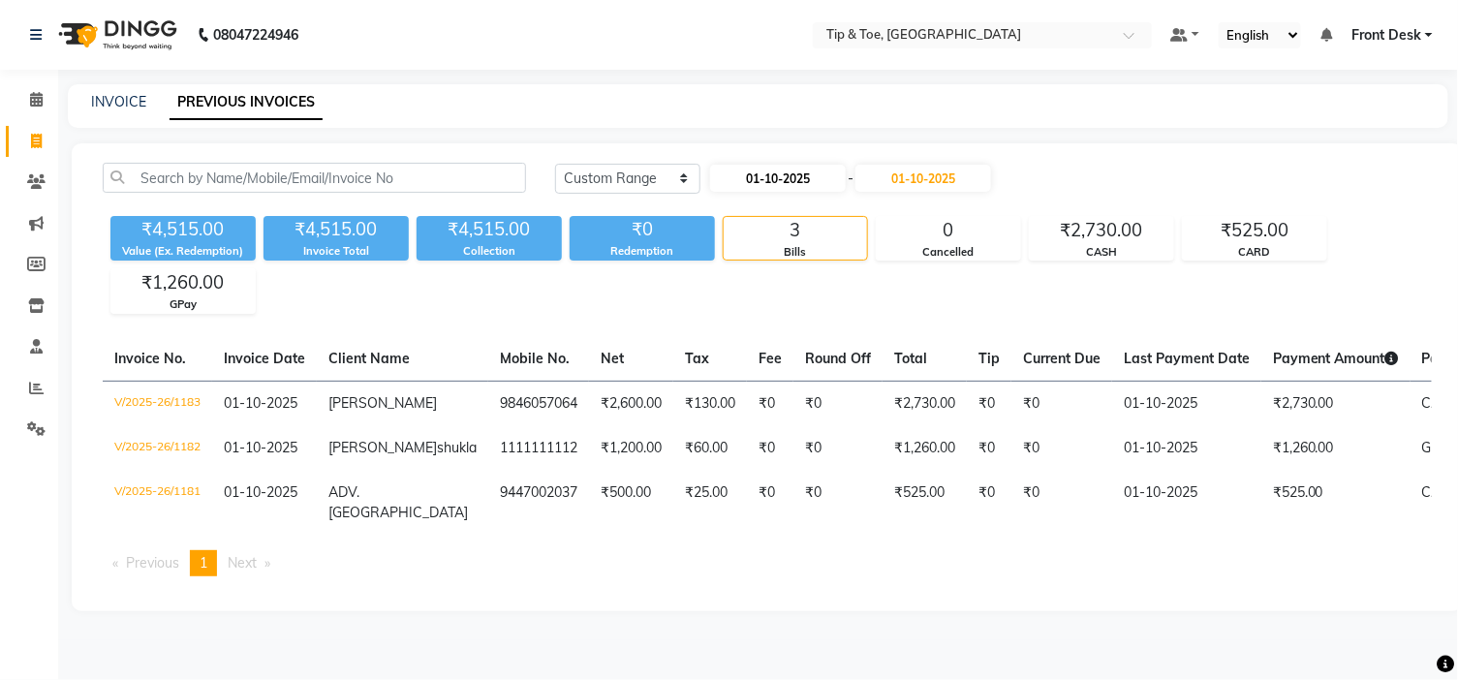
select select "2025"
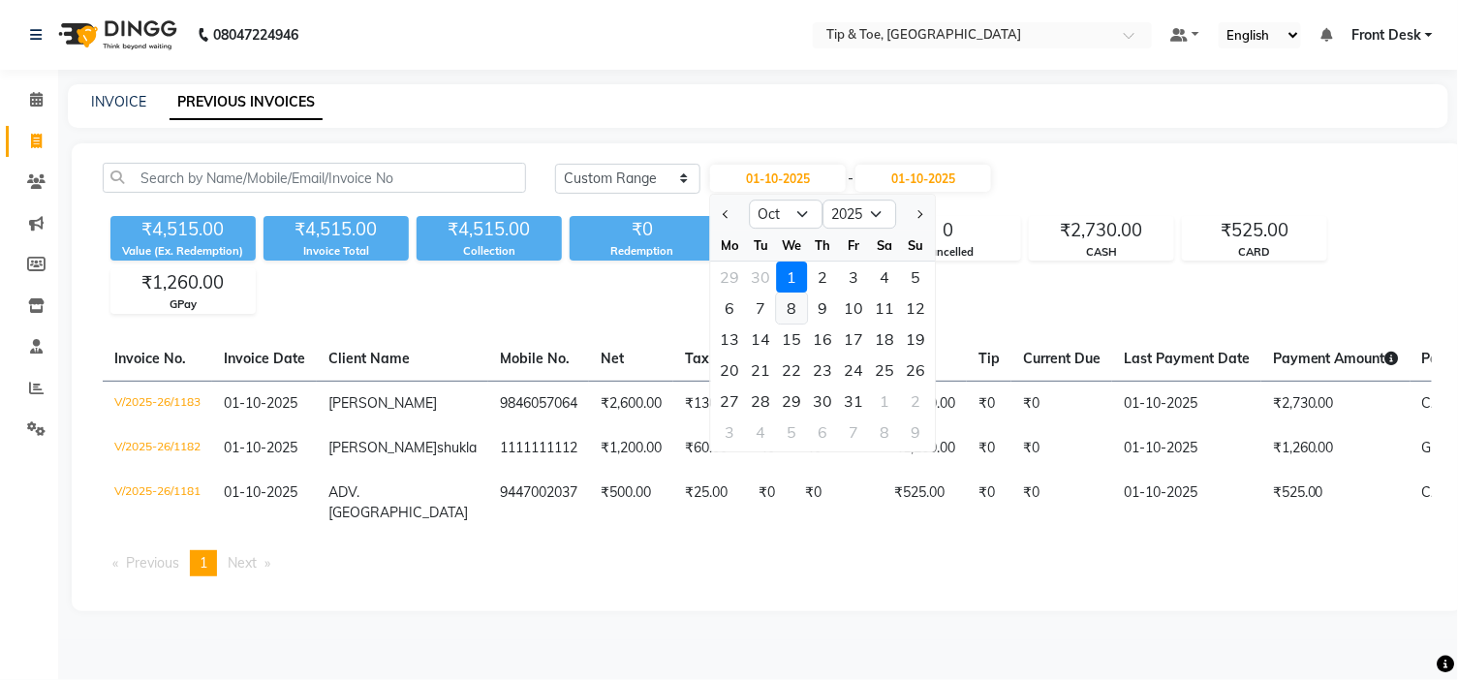
click at [795, 302] on div "8" at bounding box center [792, 307] width 31 height 31
type input "[DATE]"
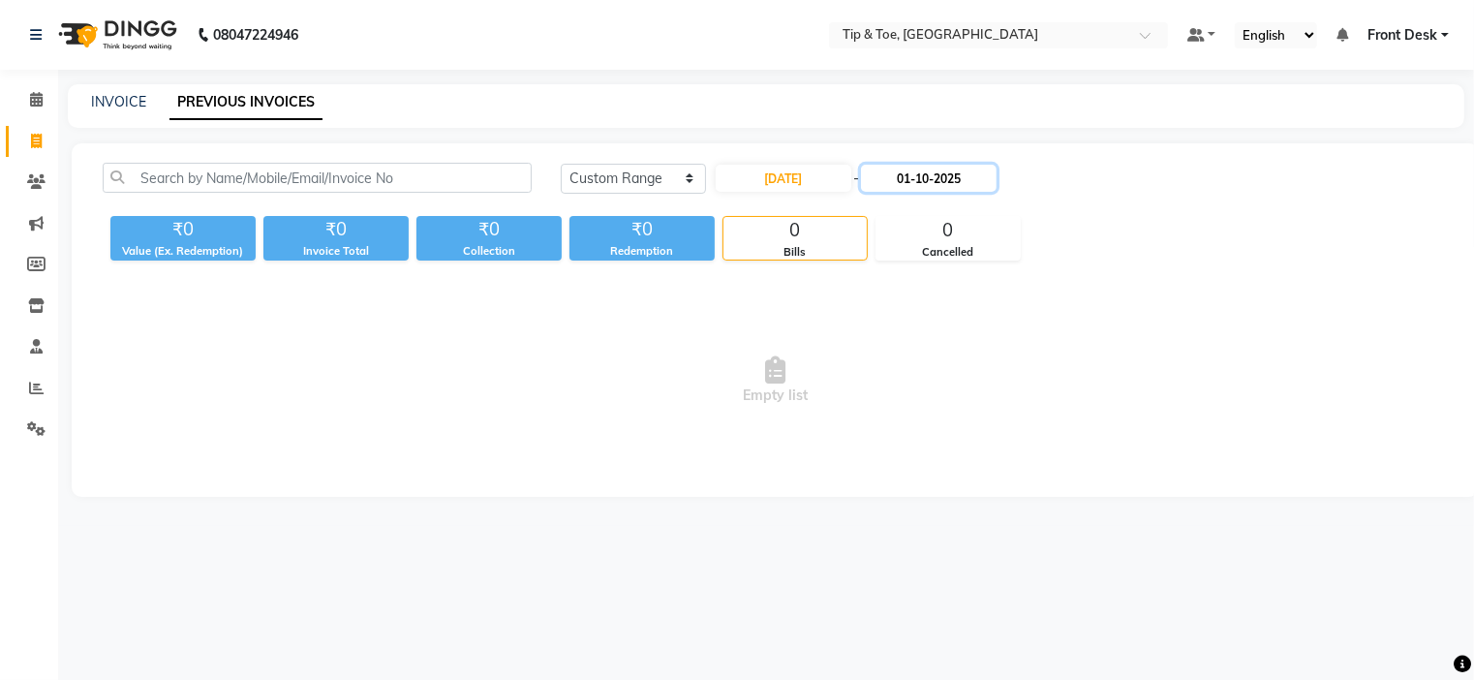
click at [926, 179] on input "01-10-2025" at bounding box center [929, 178] width 136 height 27
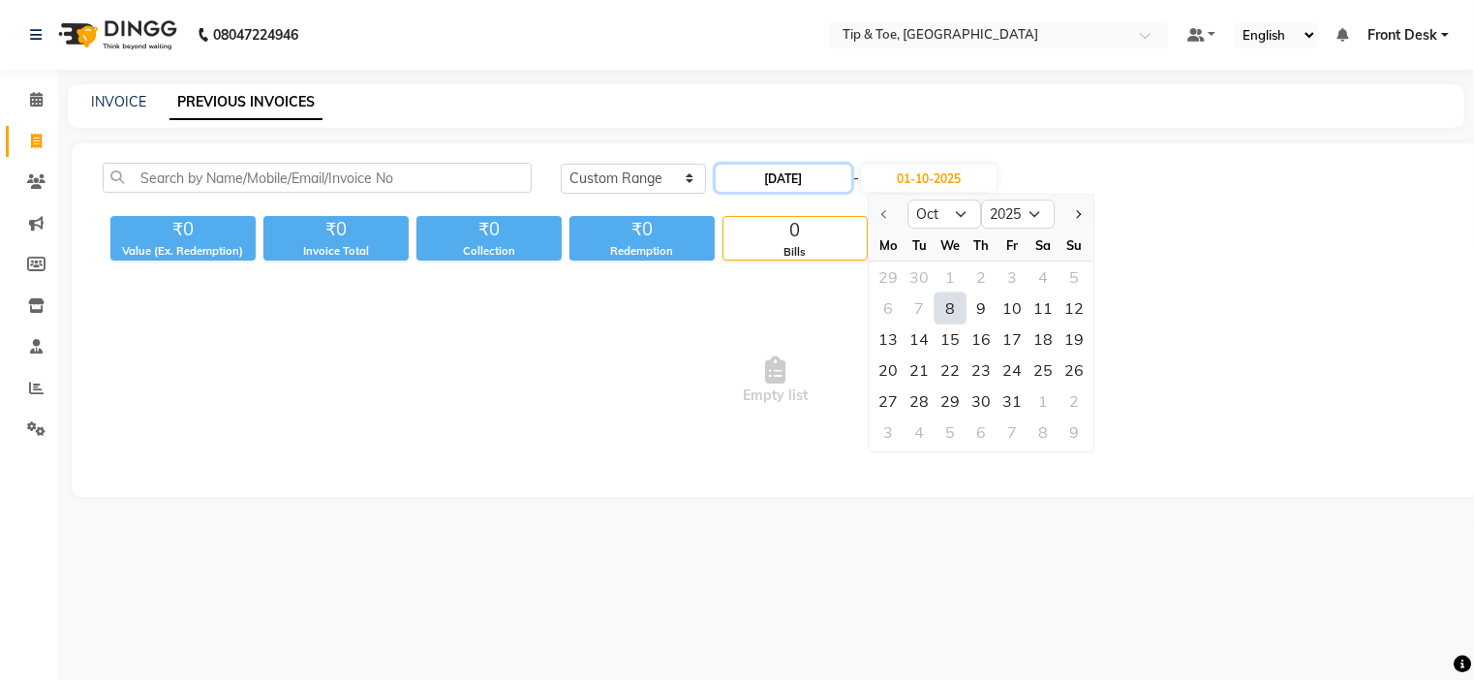
click at [775, 171] on input "[DATE]" at bounding box center [784, 178] width 136 height 27
select select "10"
select select "2025"
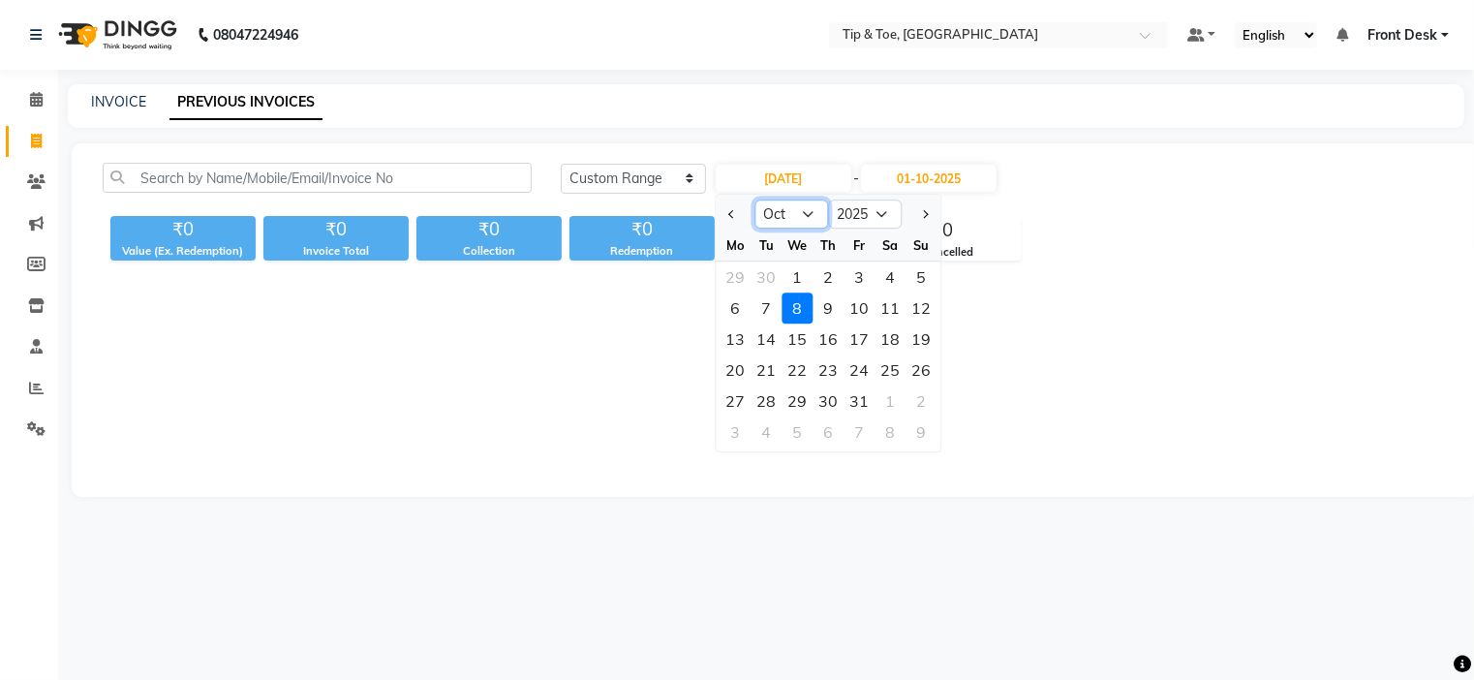
click at [811, 215] on select "Jan Feb Mar Apr May Jun [DATE] Aug Sep Oct Nov Dec" at bounding box center [791, 214] width 74 height 29
select select "9"
click at [754, 200] on select "Jan Feb Mar Apr May Jun [DATE] Aug Sep Oct Nov Dec" at bounding box center [791, 214] width 74 height 29
click at [798, 311] on div "10" at bounding box center [797, 307] width 31 height 31
type input "[DATE]"
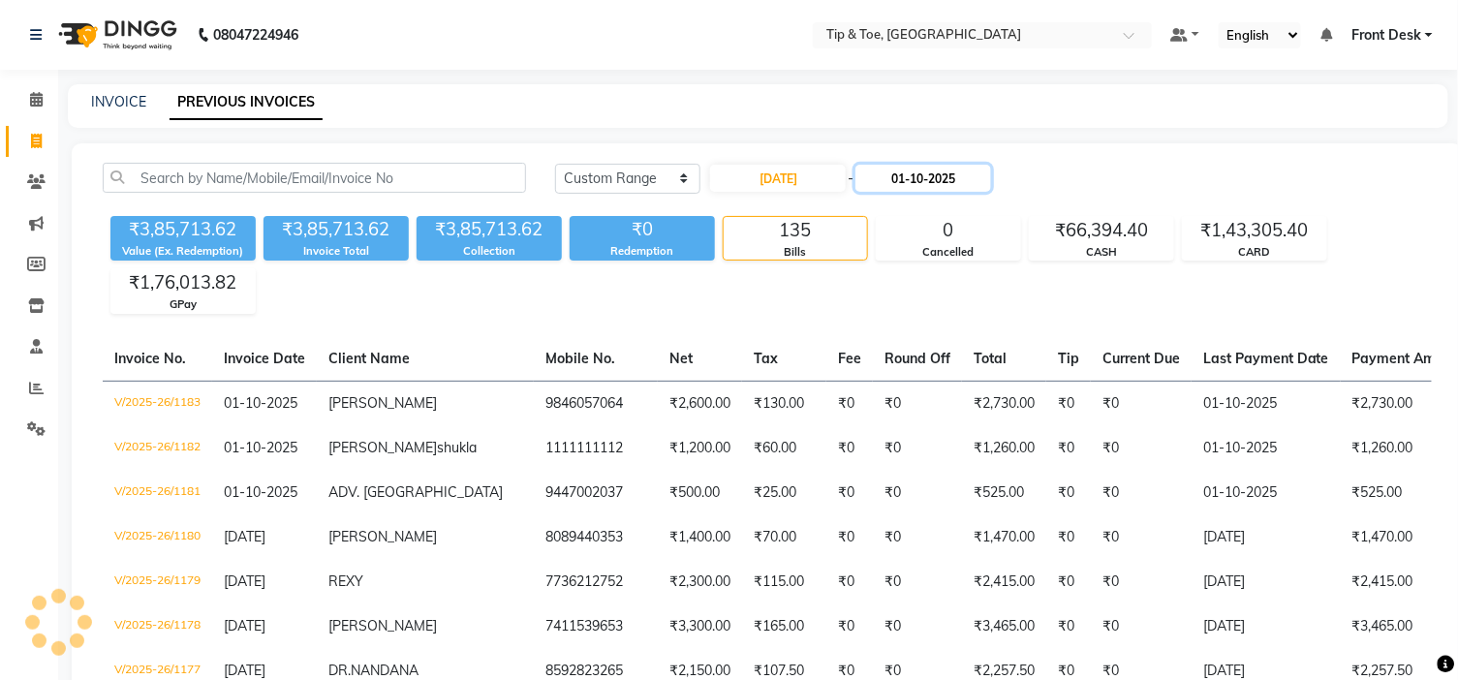
click at [924, 186] on input "01-10-2025" at bounding box center [923, 178] width 136 height 27
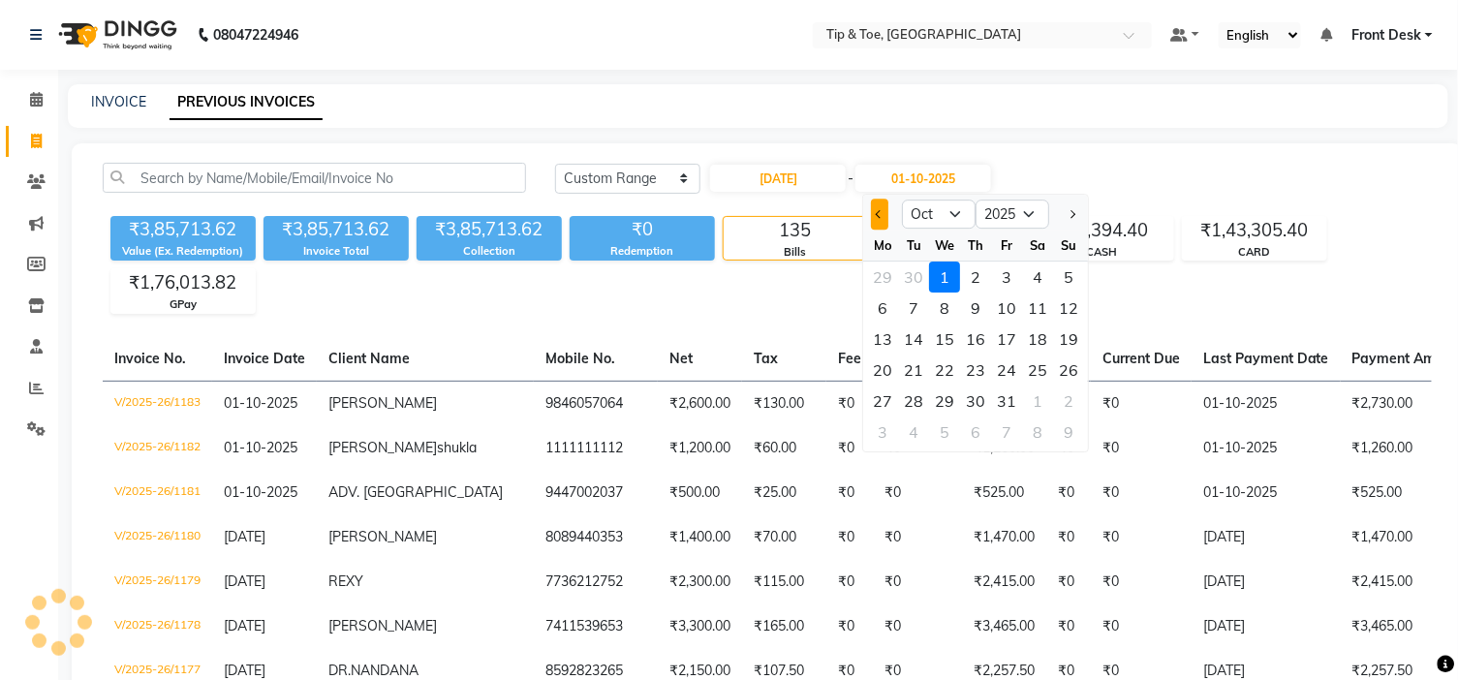
click at [876, 214] on button "Previous month" at bounding box center [880, 214] width 16 height 31
select select "9"
click at [952, 310] on div "10" at bounding box center [945, 307] width 31 height 31
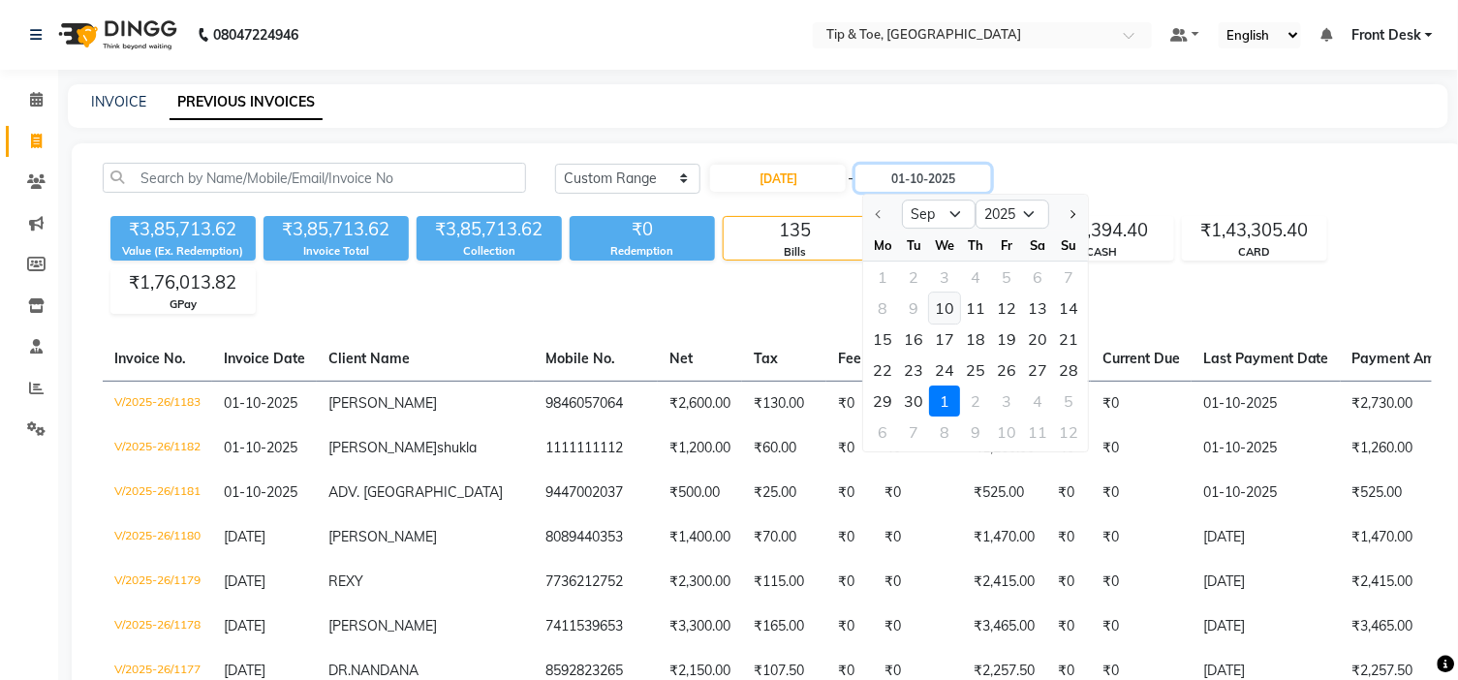
type input "[DATE]"
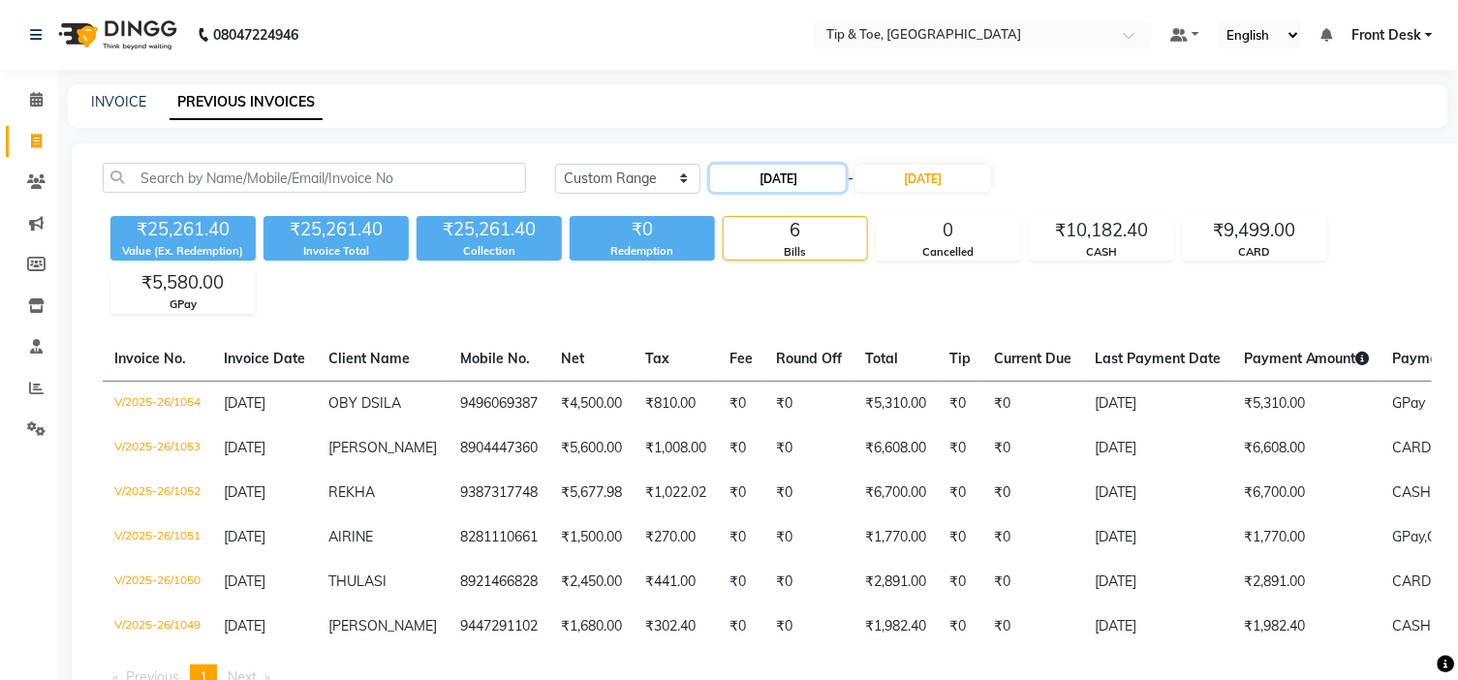
click at [772, 168] on input "[DATE]" at bounding box center [778, 178] width 136 height 27
select select "9"
select select "2025"
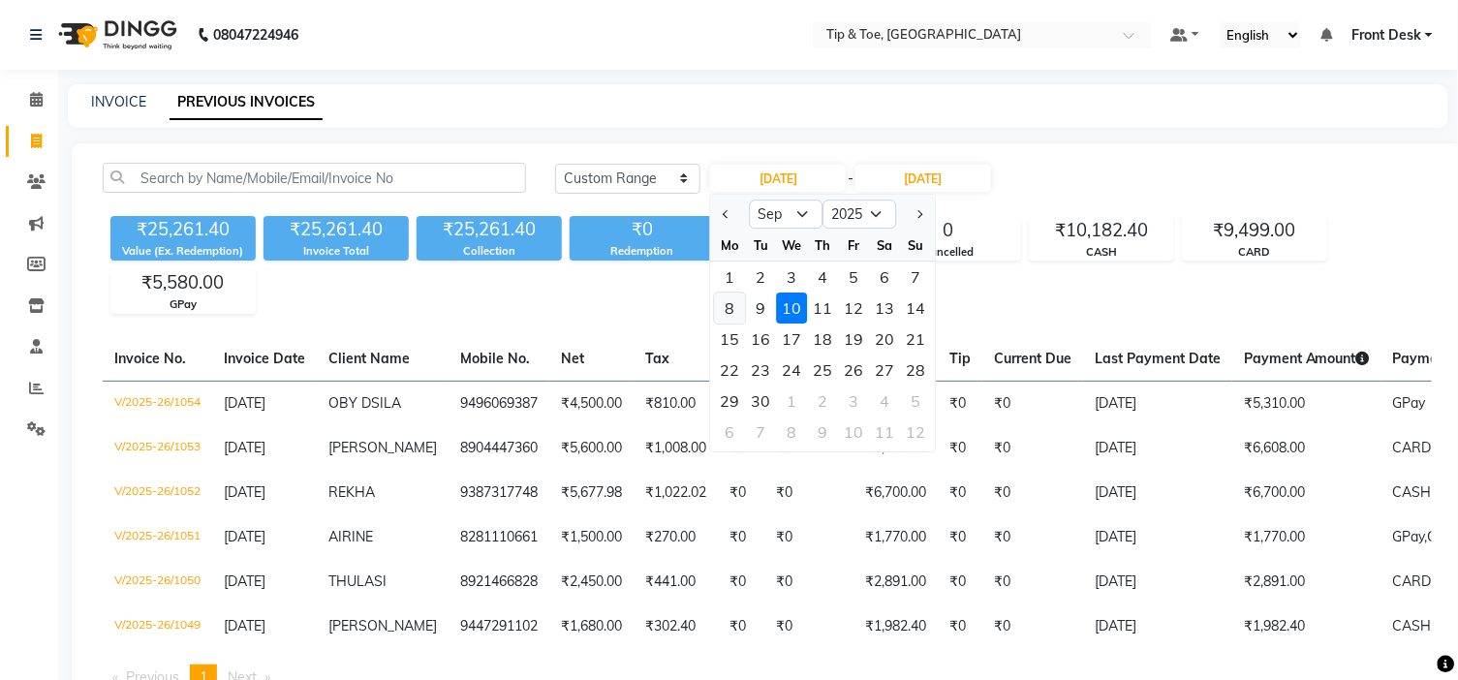
click at [733, 303] on div "8" at bounding box center [730, 307] width 31 height 31
type input "[DATE]"
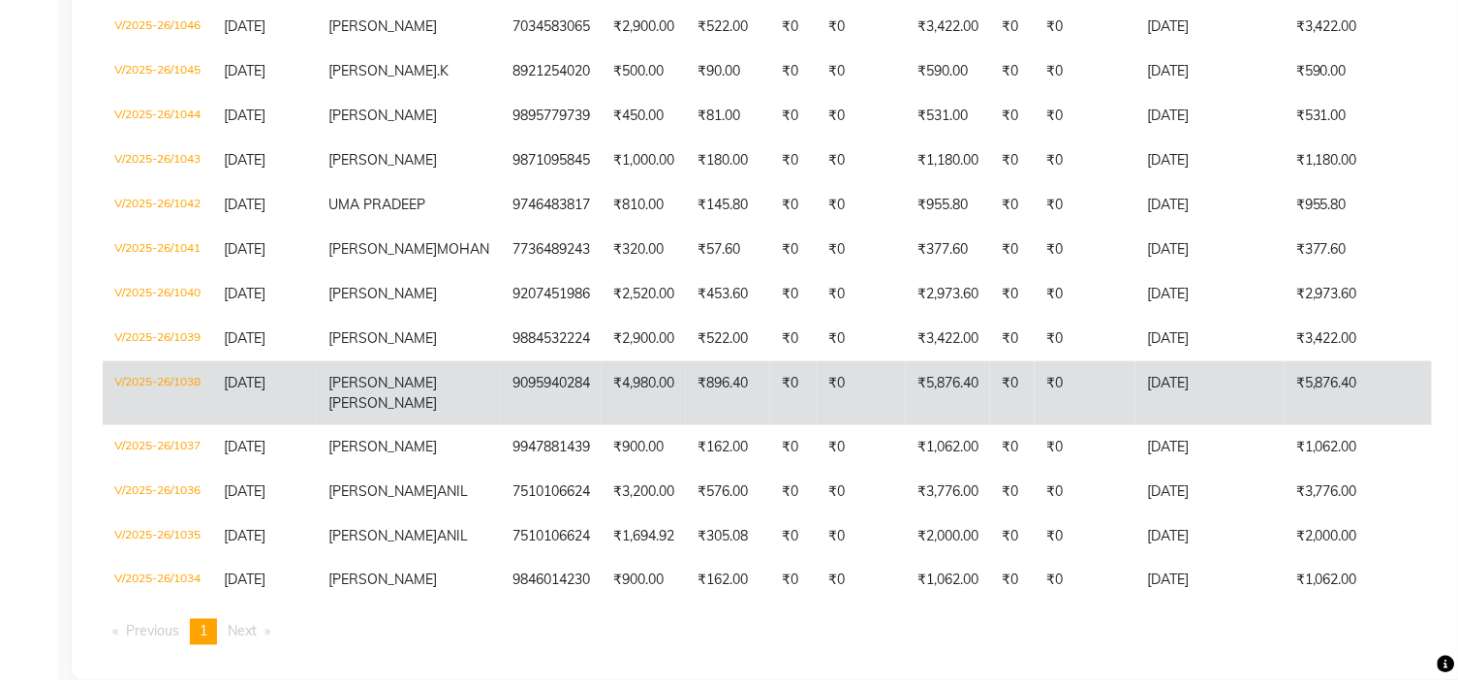
scroll to position [889, 0]
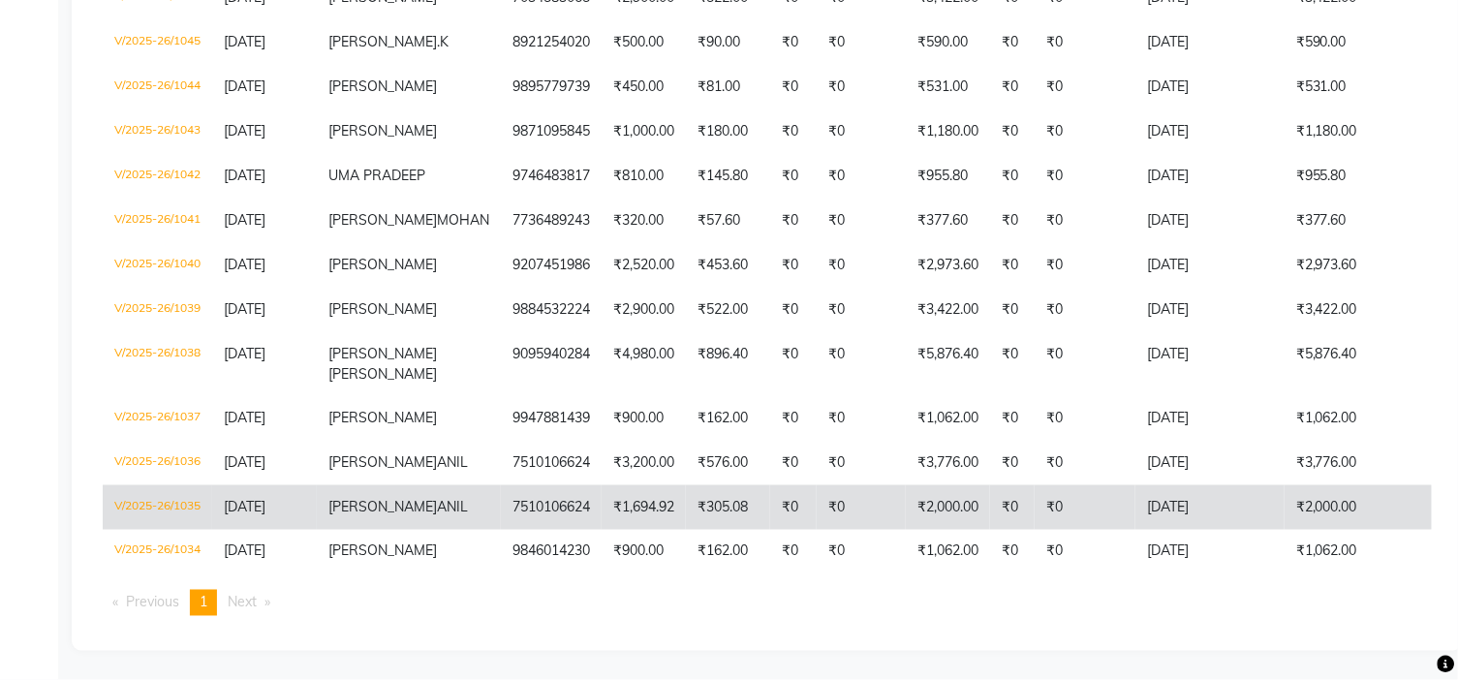
click at [1284, 485] on td "₹2,000.00" at bounding box center [1358, 507] width 149 height 45
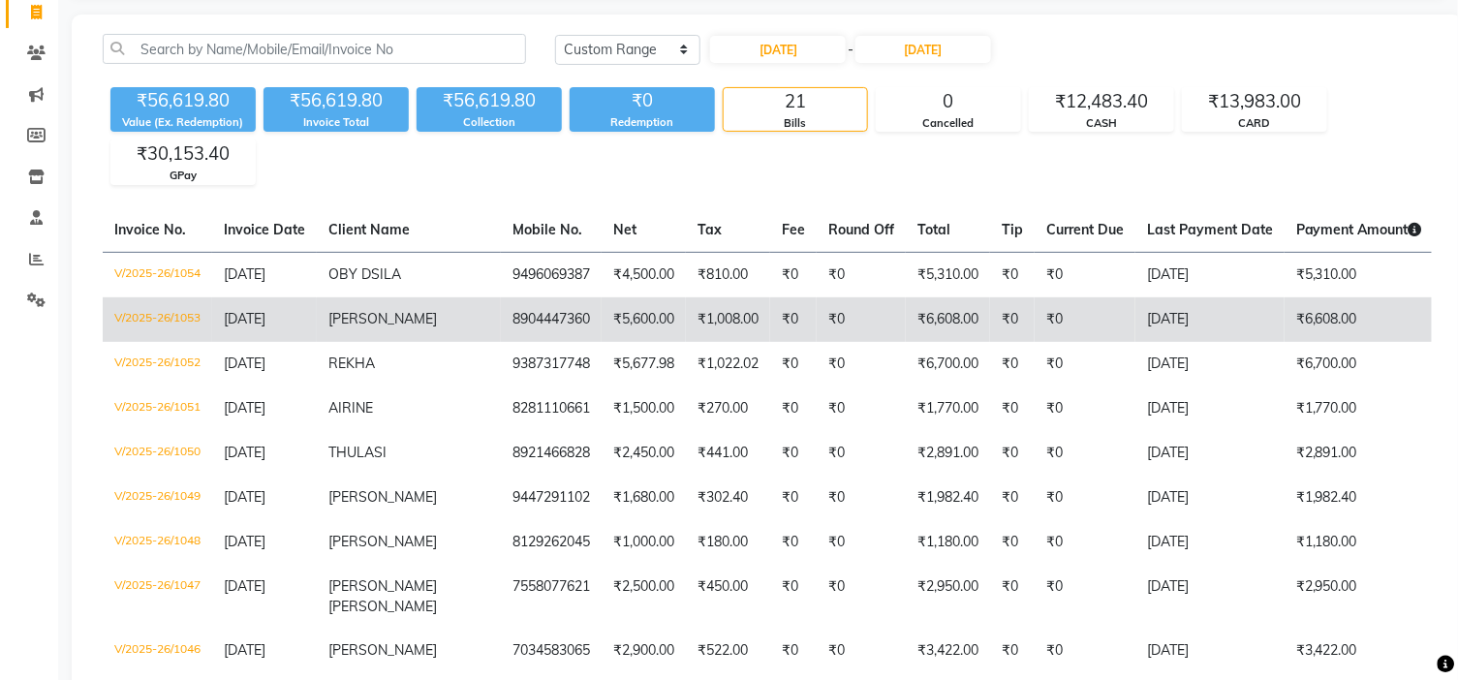
scroll to position [0, 0]
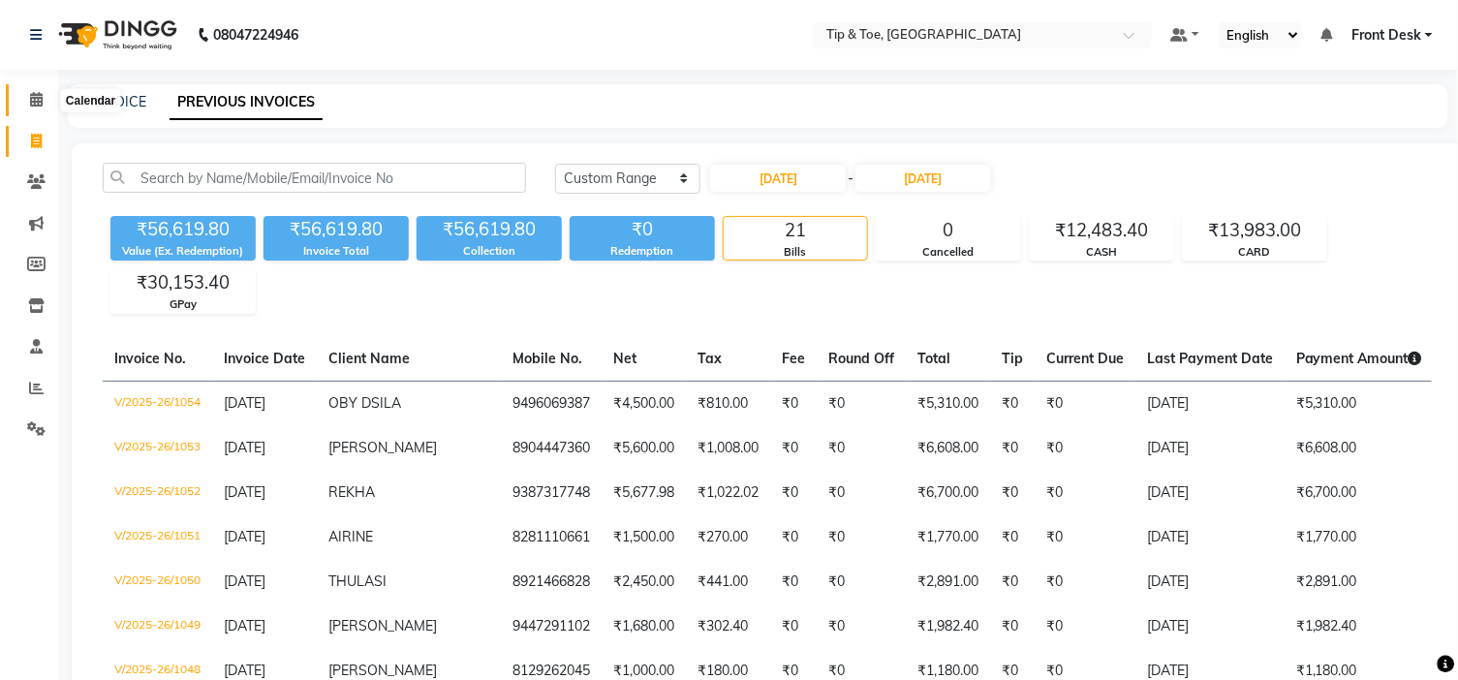
click at [40, 100] on icon at bounding box center [36, 99] width 13 height 15
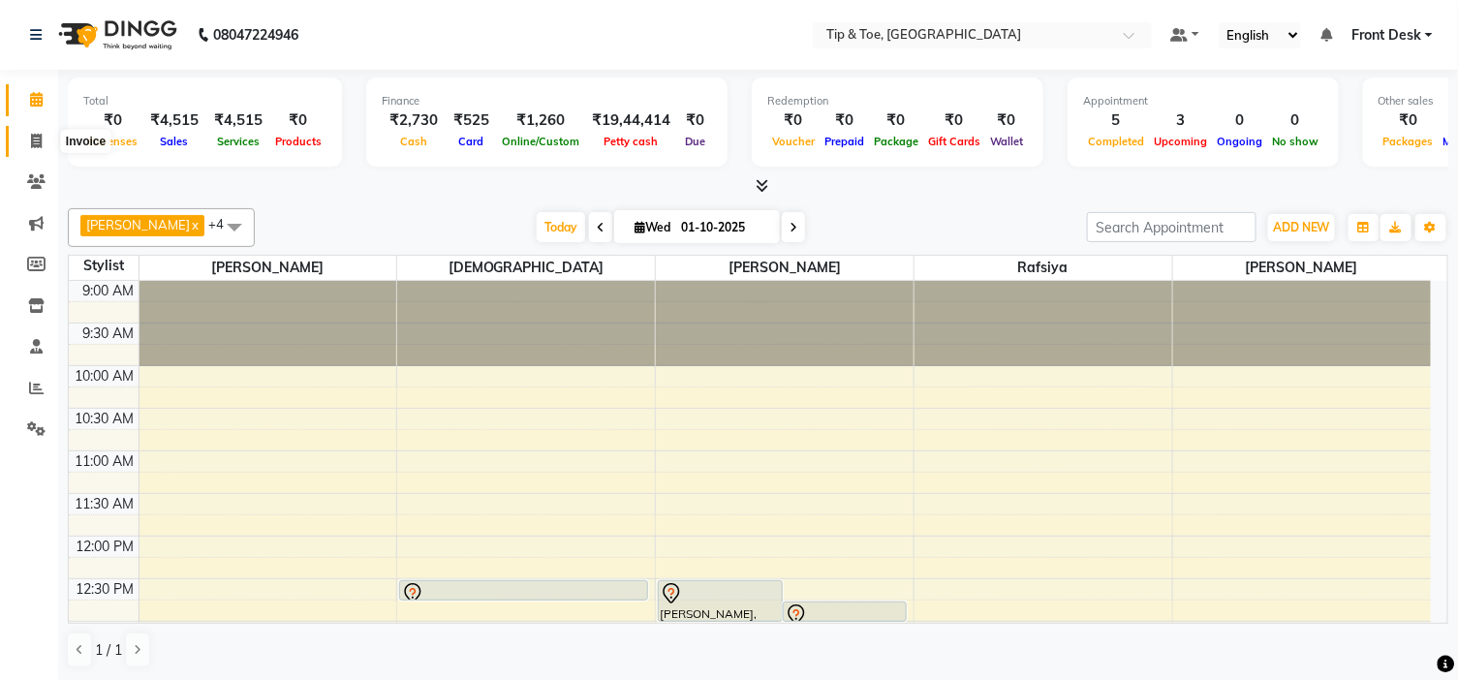
click at [49, 141] on span at bounding box center [36, 142] width 34 height 22
select select "service"
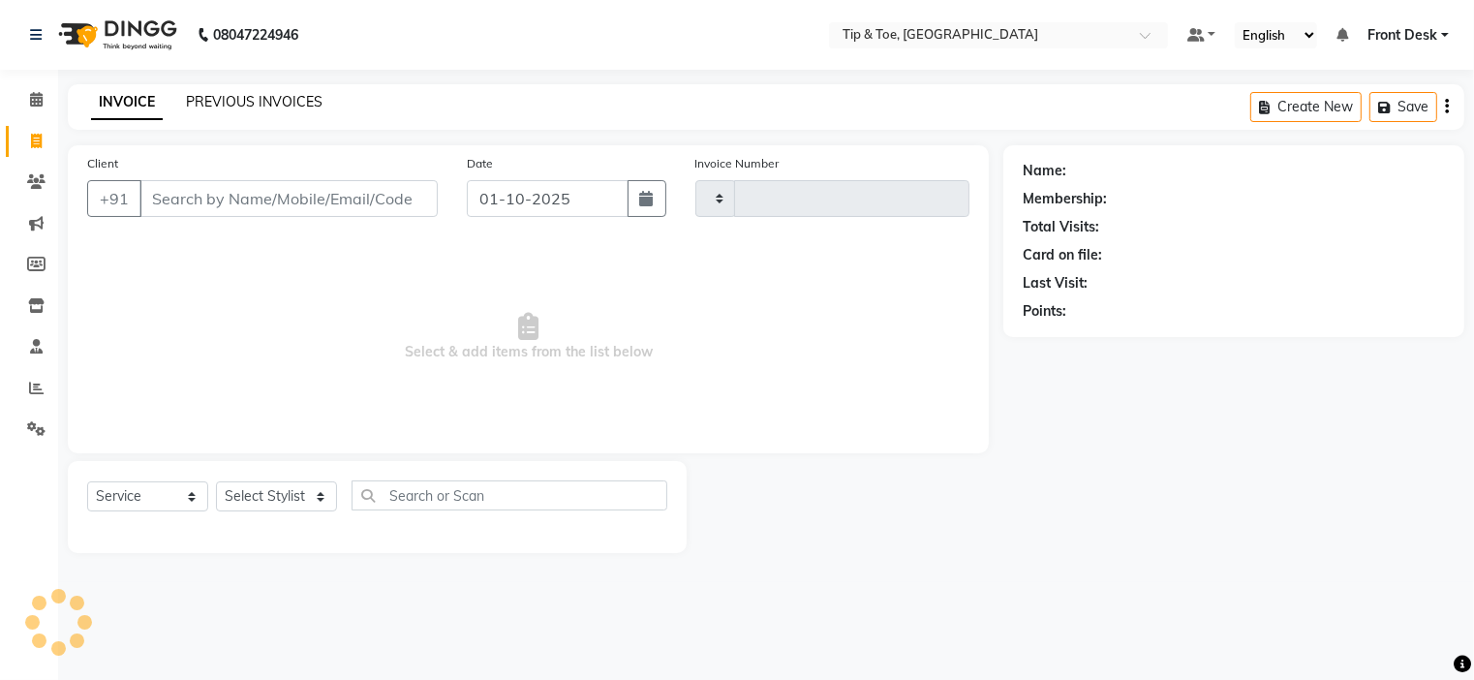
type input "1184"
select select "5360"
click at [264, 101] on link "PREVIOUS INVOICES" at bounding box center [254, 101] width 137 height 17
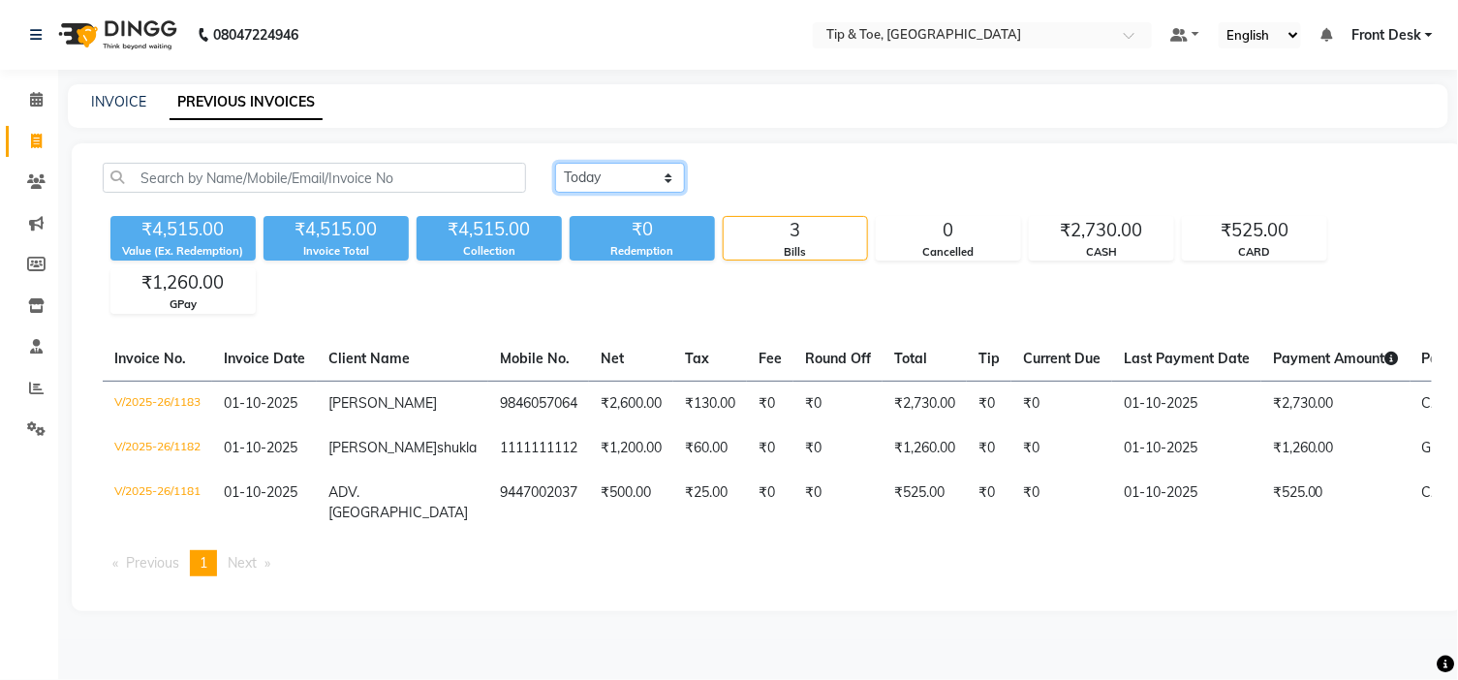
click at [594, 179] on select "[DATE] [DATE] Custom Range" at bounding box center [620, 178] width 130 height 30
select select "range"
click at [555, 163] on select "[DATE] [DATE] Custom Range" at bounding box center [620, 178] width 130 height 30
click at [781, 167] on input "01-10-2025" at bounding box center [778, 178] width 136 height 27
select select "10"
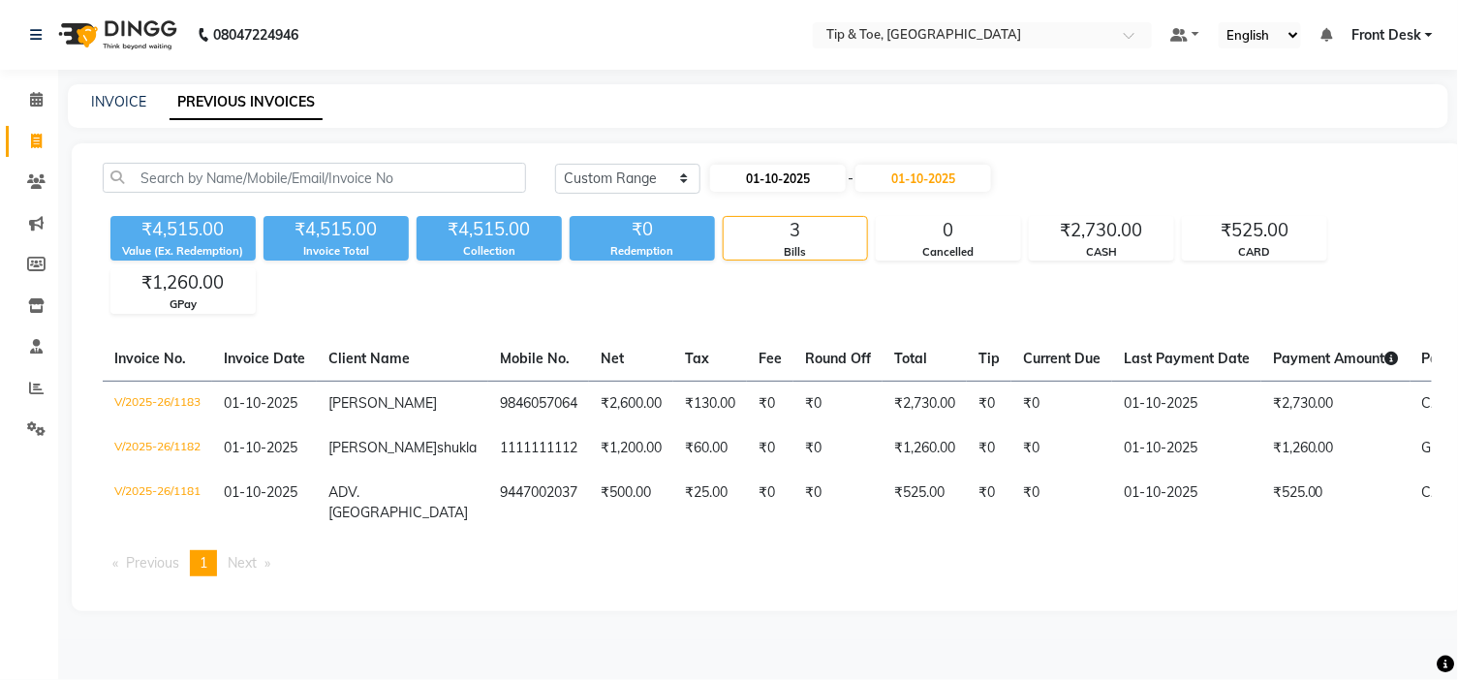
select select "2025"
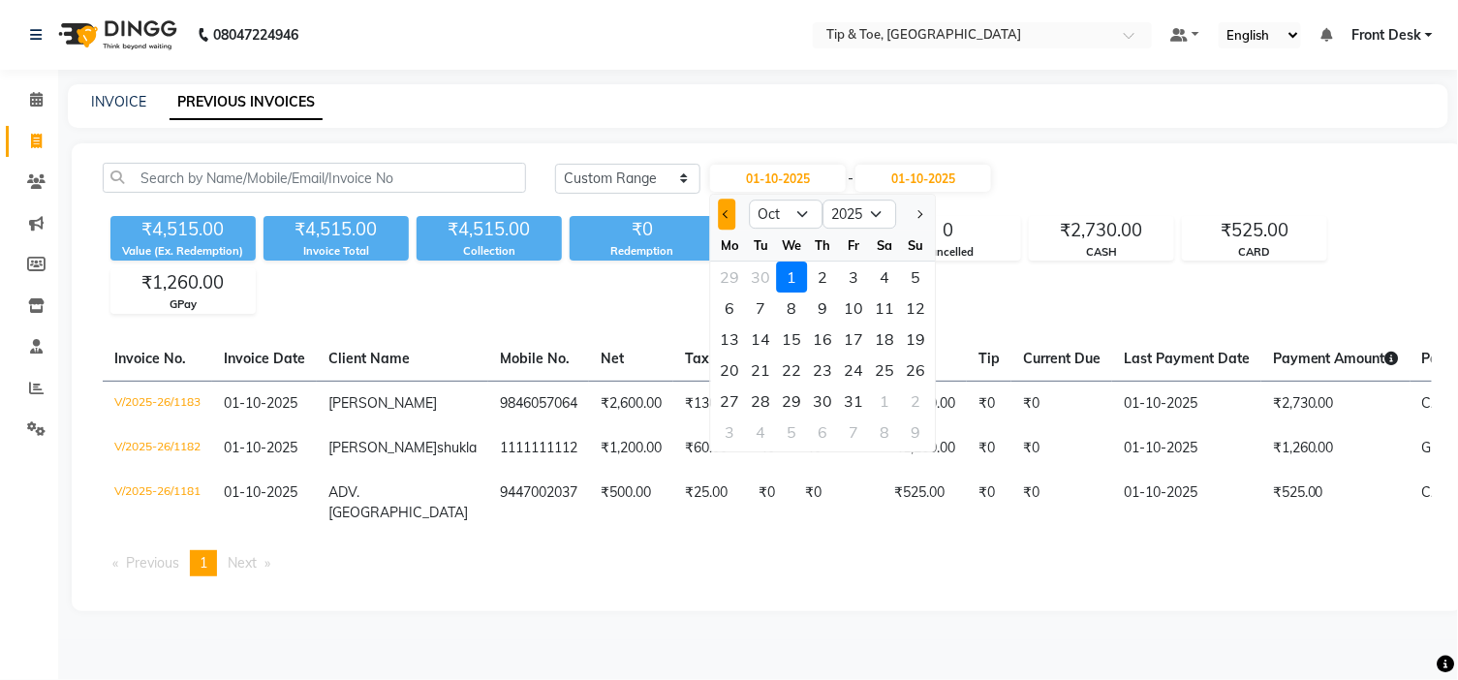
click at [727, 213] on span "Previous month" at bounding box center [727, 214] width 8 height 8
select select "9"
click at [819, 342] on div "18" at bounding box center [823, 338] width 31 height 31
type input "[DATE]"
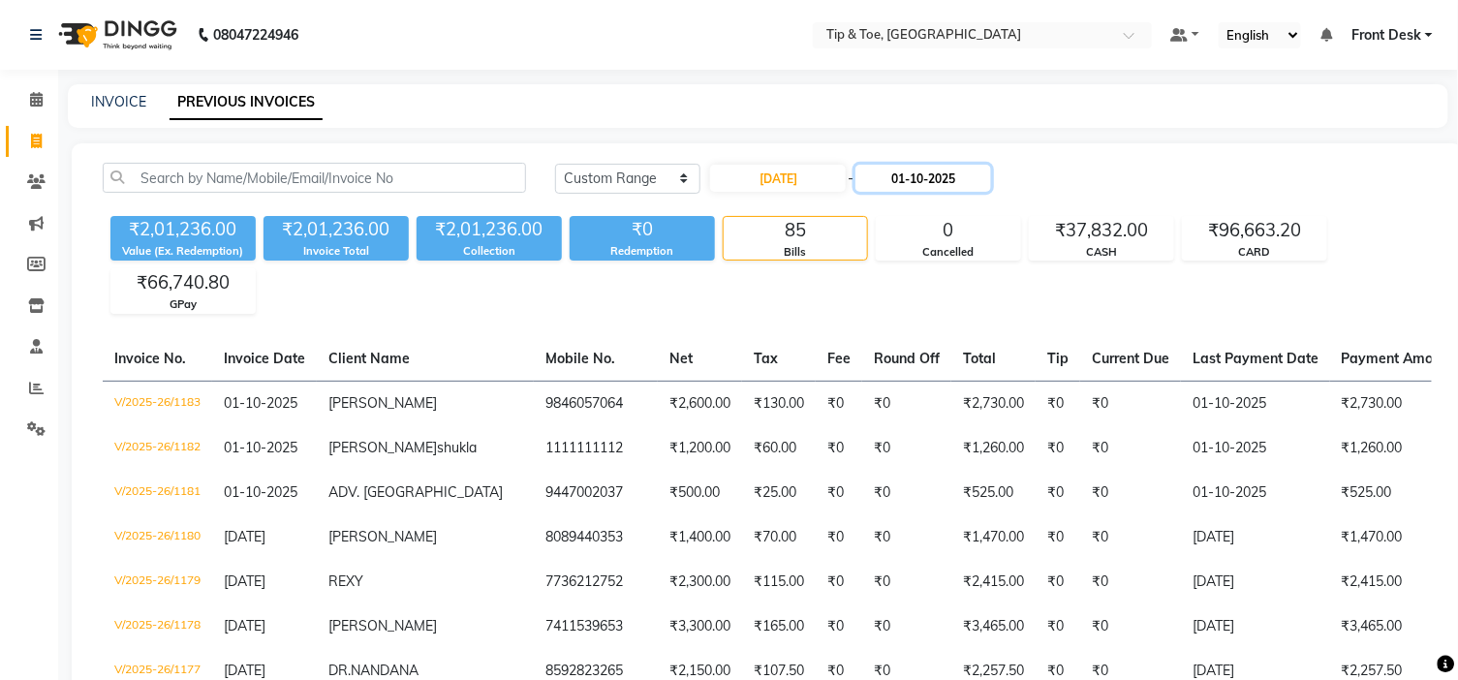
click at [952, 181] on input "01-10-2025" at bounding box center [923, 178] width 136 height 27
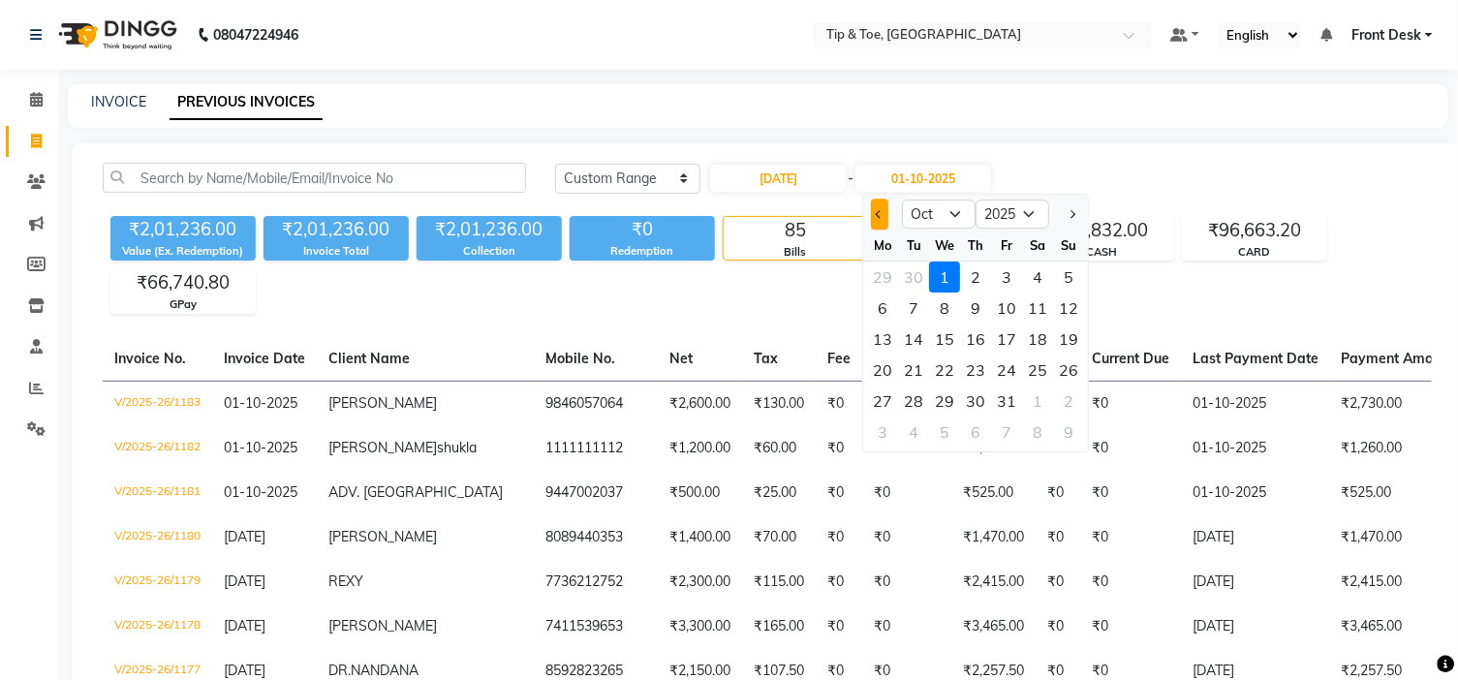
click at [879, 207] on button "Previous month" at bounding box center [880, 214] width 16 height 31
select select "9"
click at [981, 327] on div "18" at bounding box center [976, 338] width 31 height 31
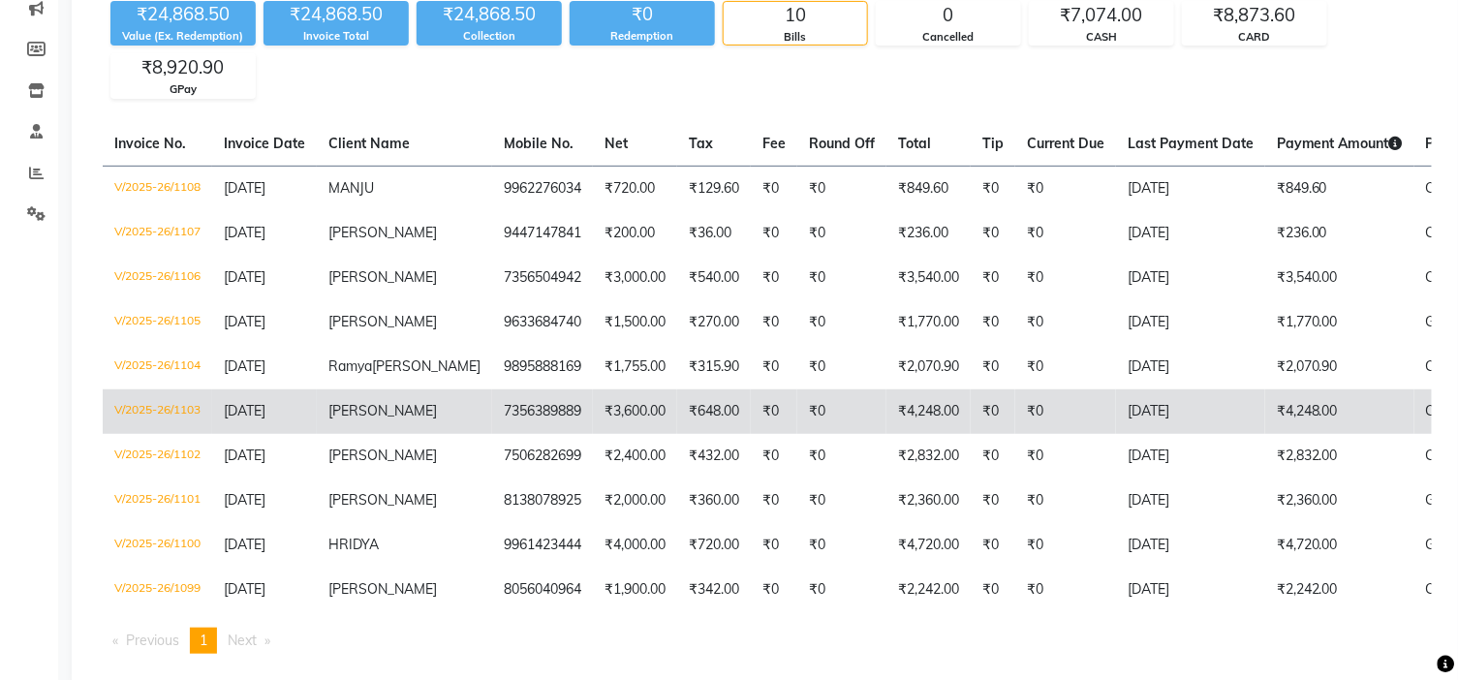
scroll to position [323, 0]
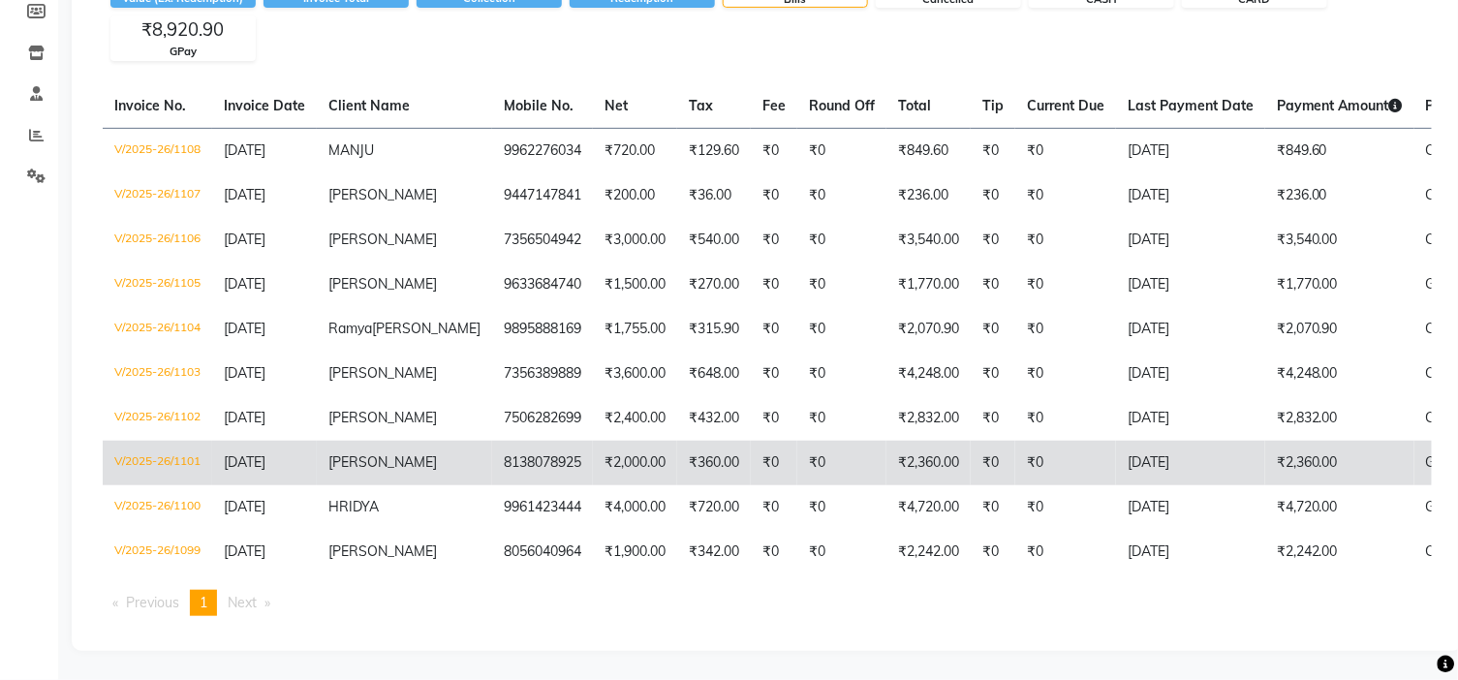
click at [751, 485] on td "₹0" at bounding box center [774, 463] width 46 height 45
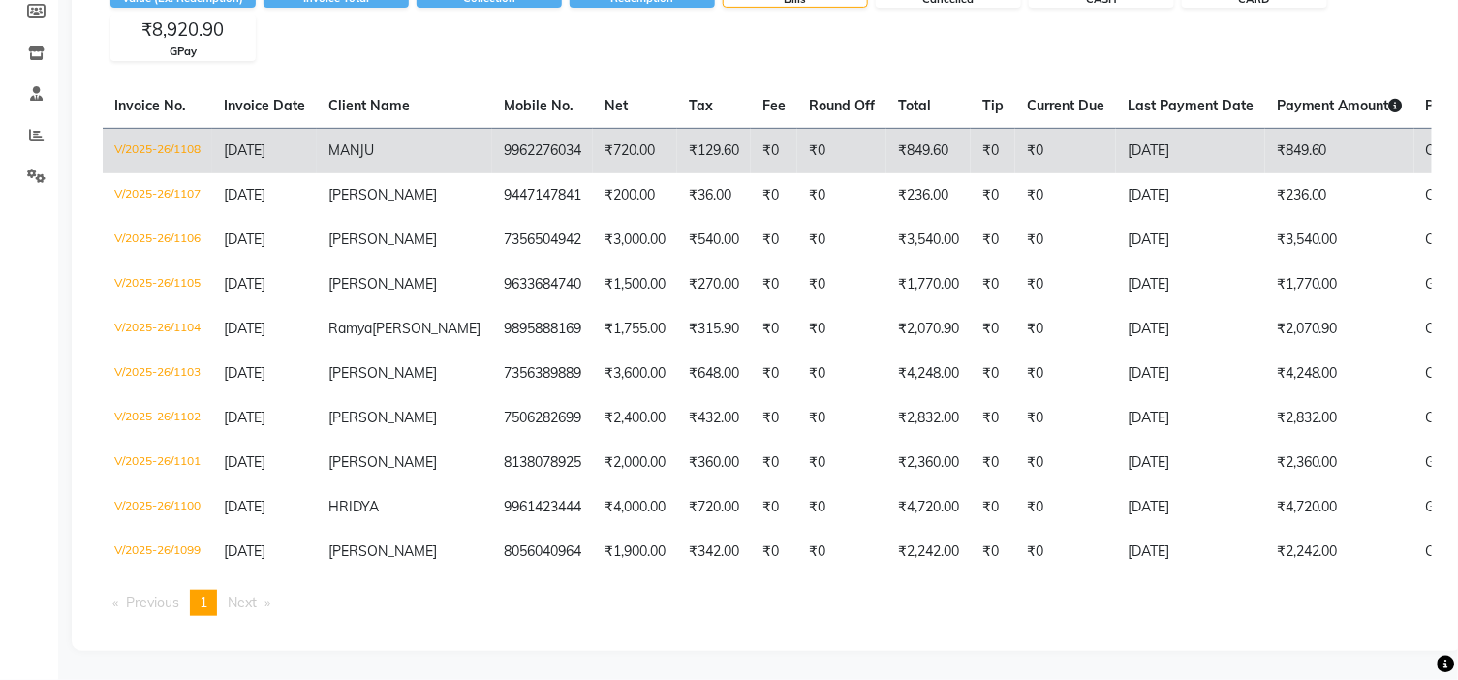
scroll to position [41, 0]
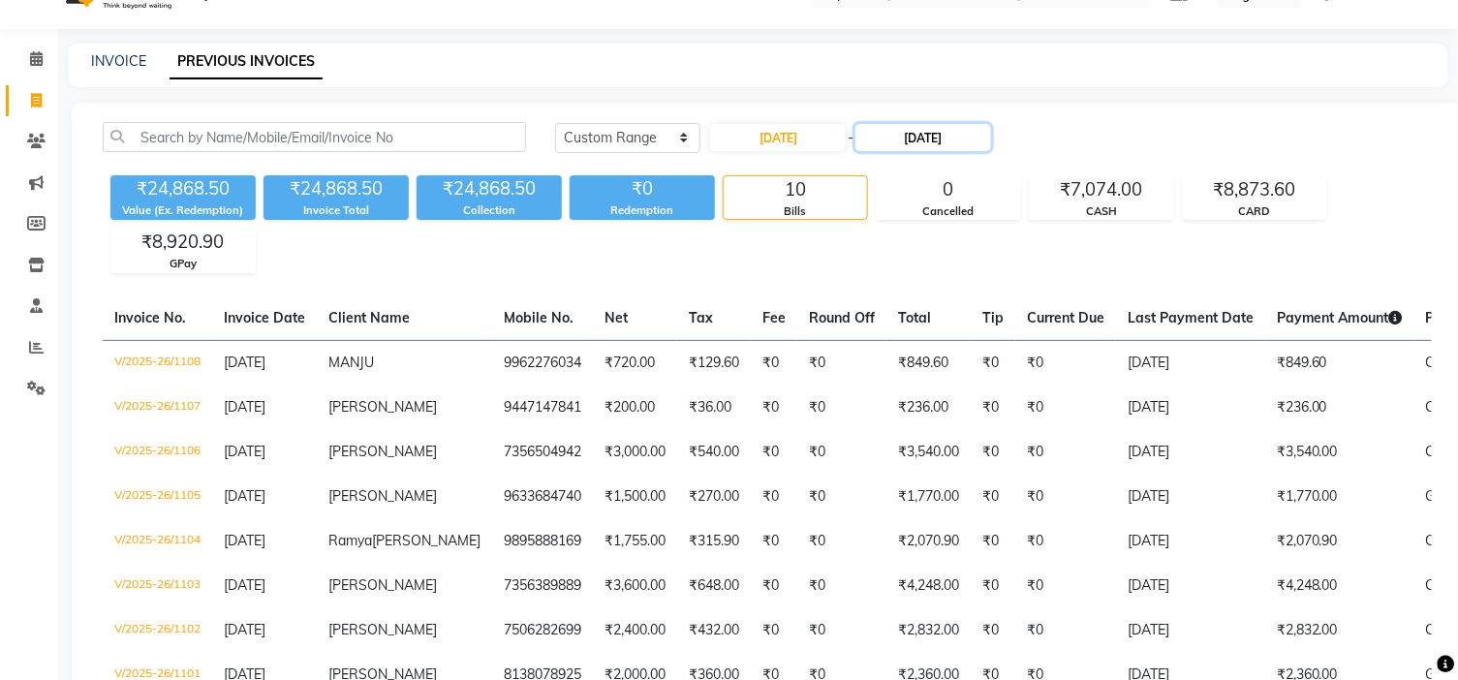
click at [961, 145] on input "[DATE]" at bounding box center [923, 137] width 136 height 27
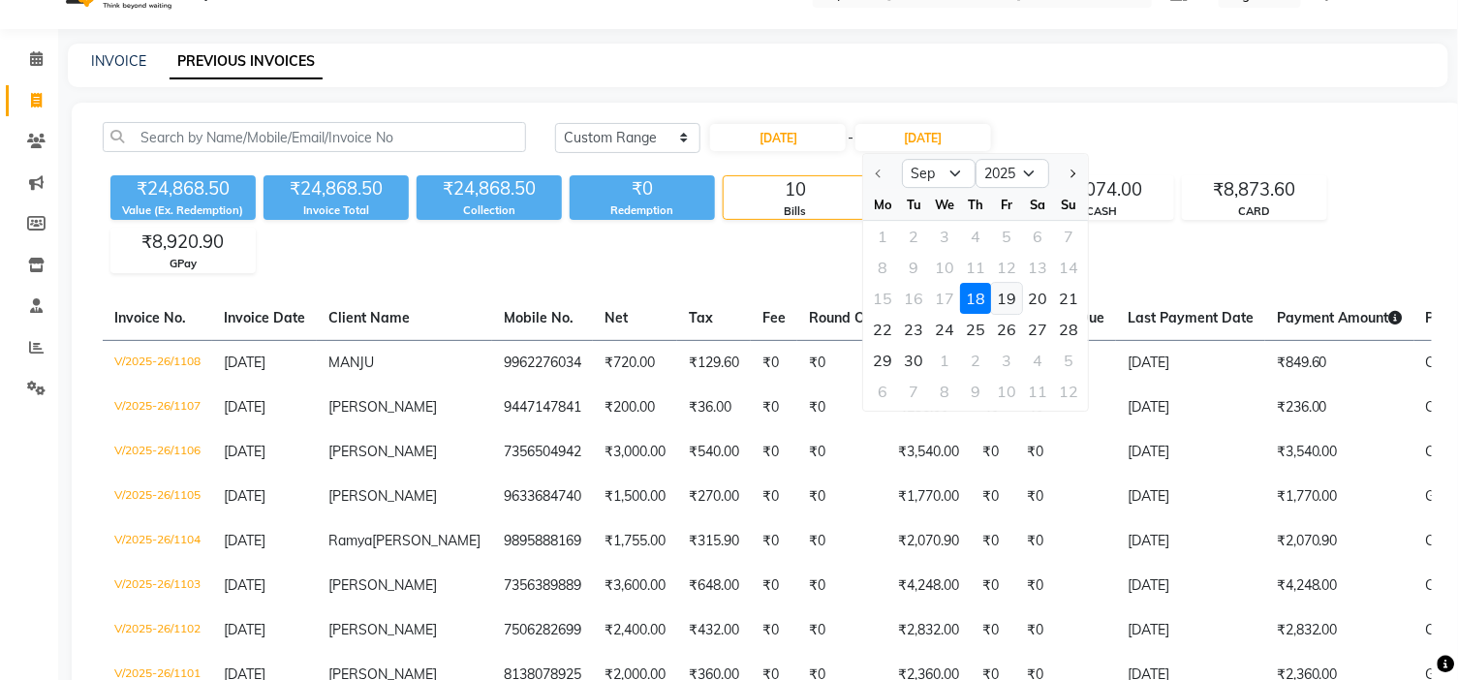
click at [1017, 301] on div "19" at bounding box center [1007, 298] width 31 height 31
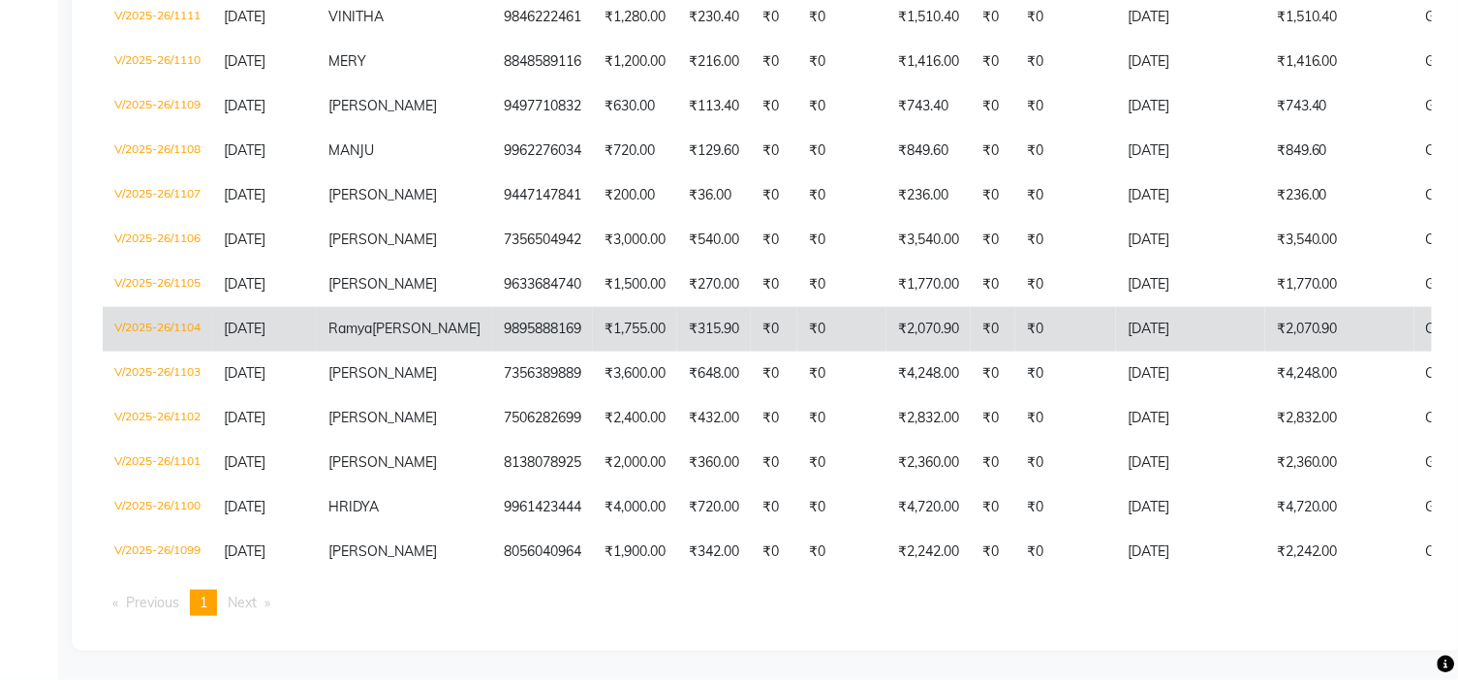
scroll to position [148, 0]
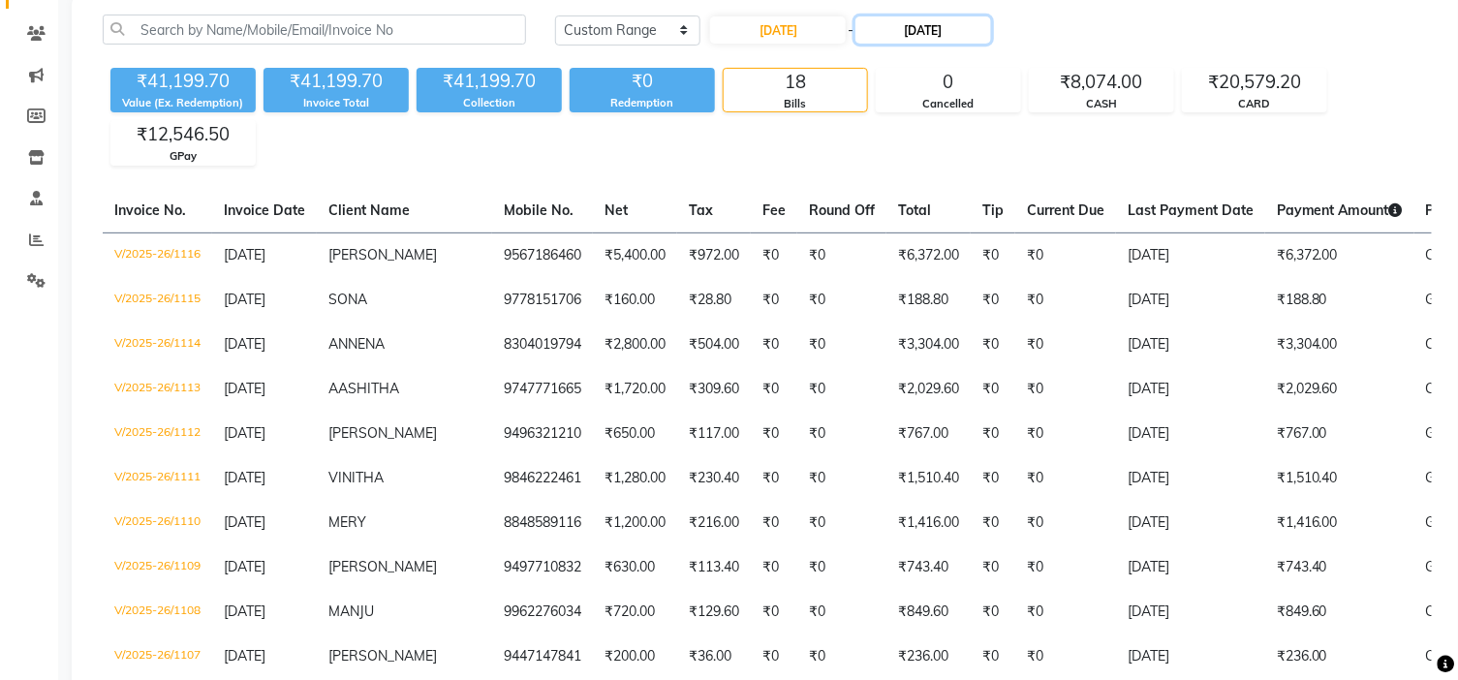
click at [922, 30] on input "[DATE]" at bounding box center [923, 29] width 136 height 27
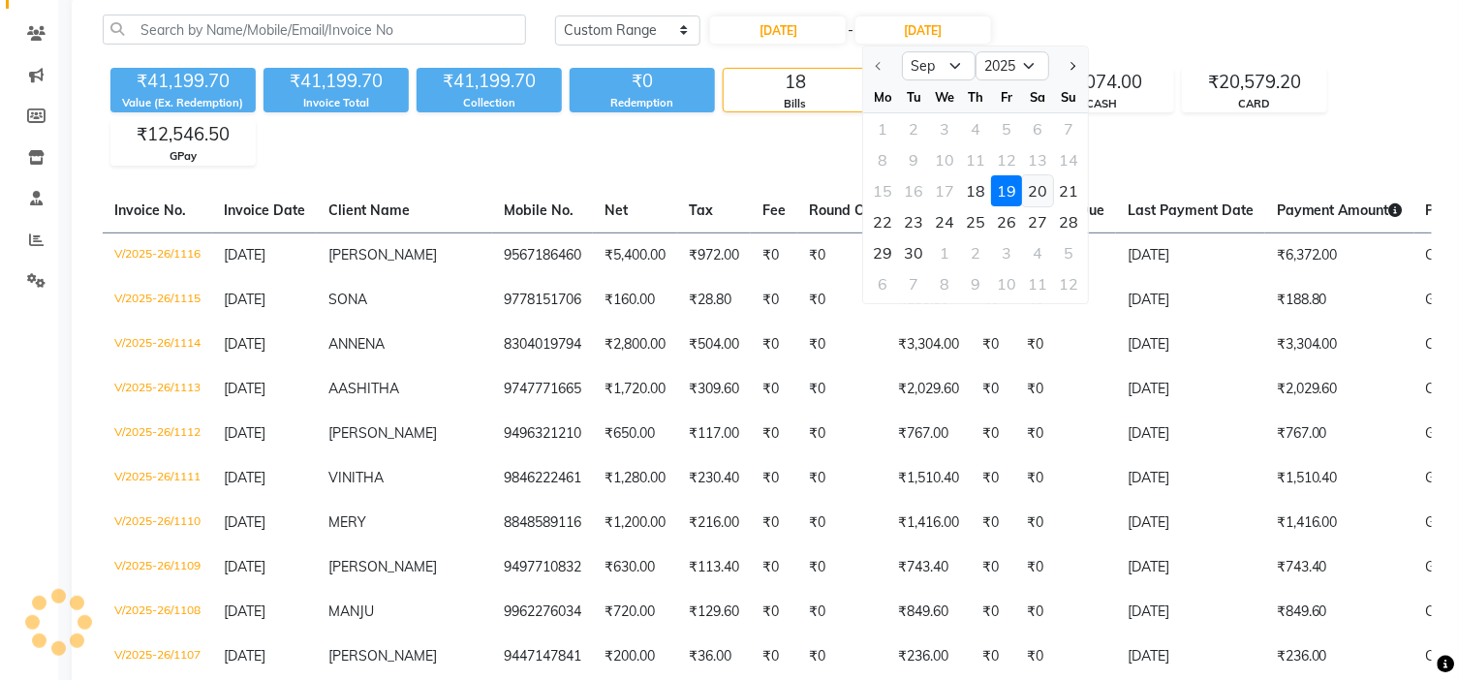
click at [1040, 175] on div "20" at bounding box center [1038, 190] width 31 height 31
type input "[DATE]"
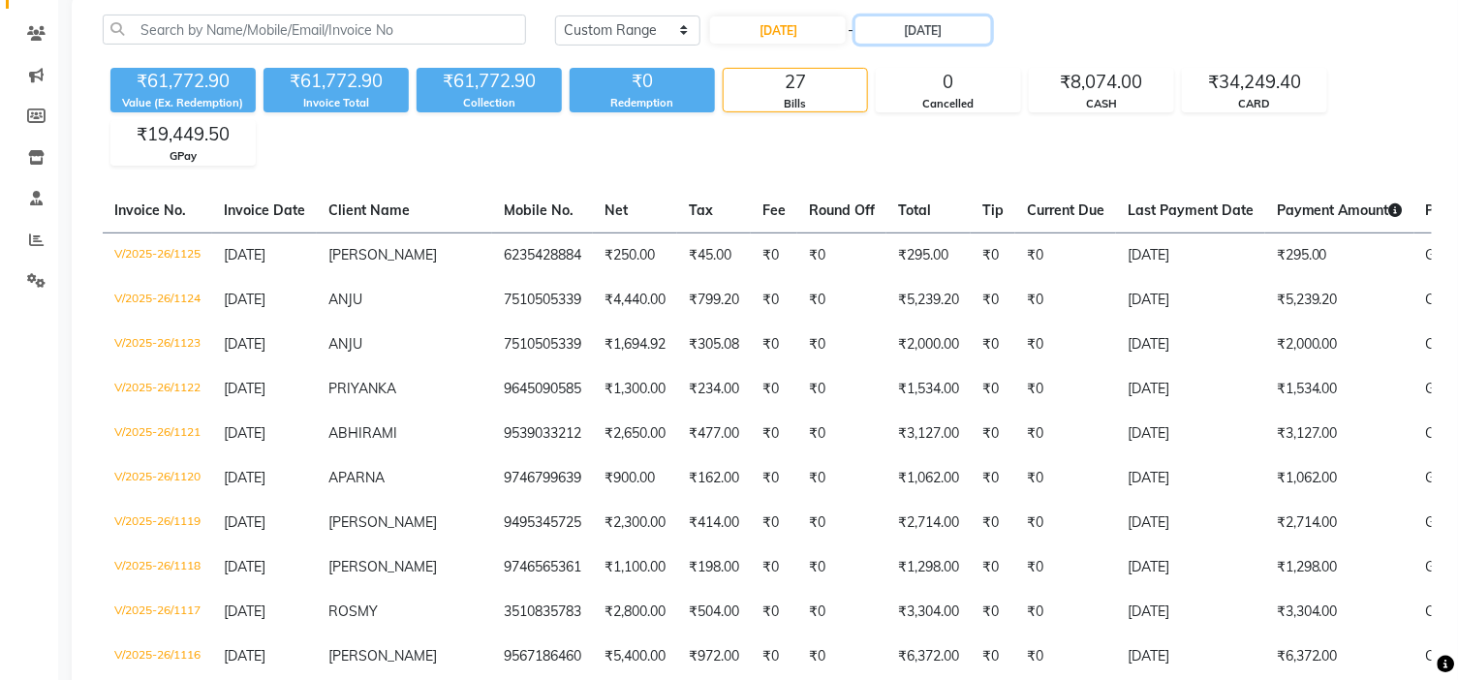
scroll to position [0, 0]
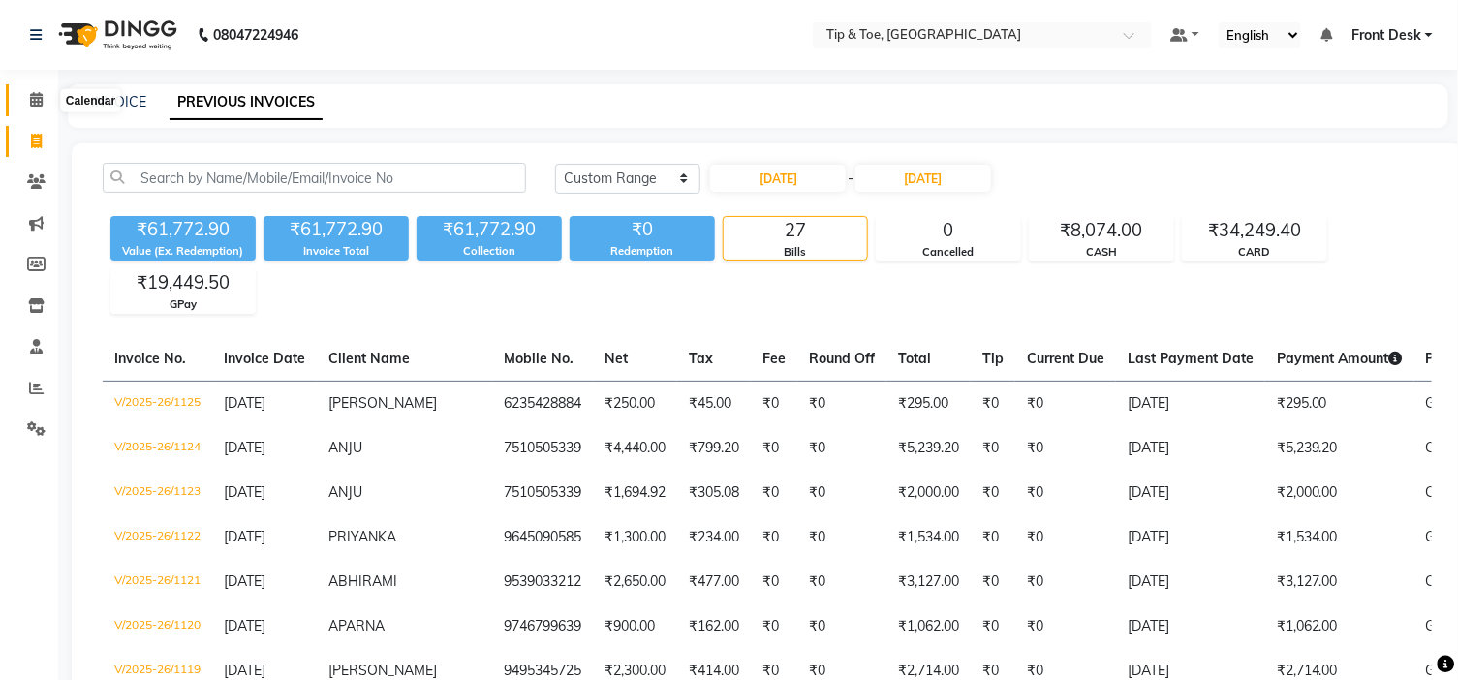
click at [44, 105] on span at bounding box center [36, 100] width 34 height 22
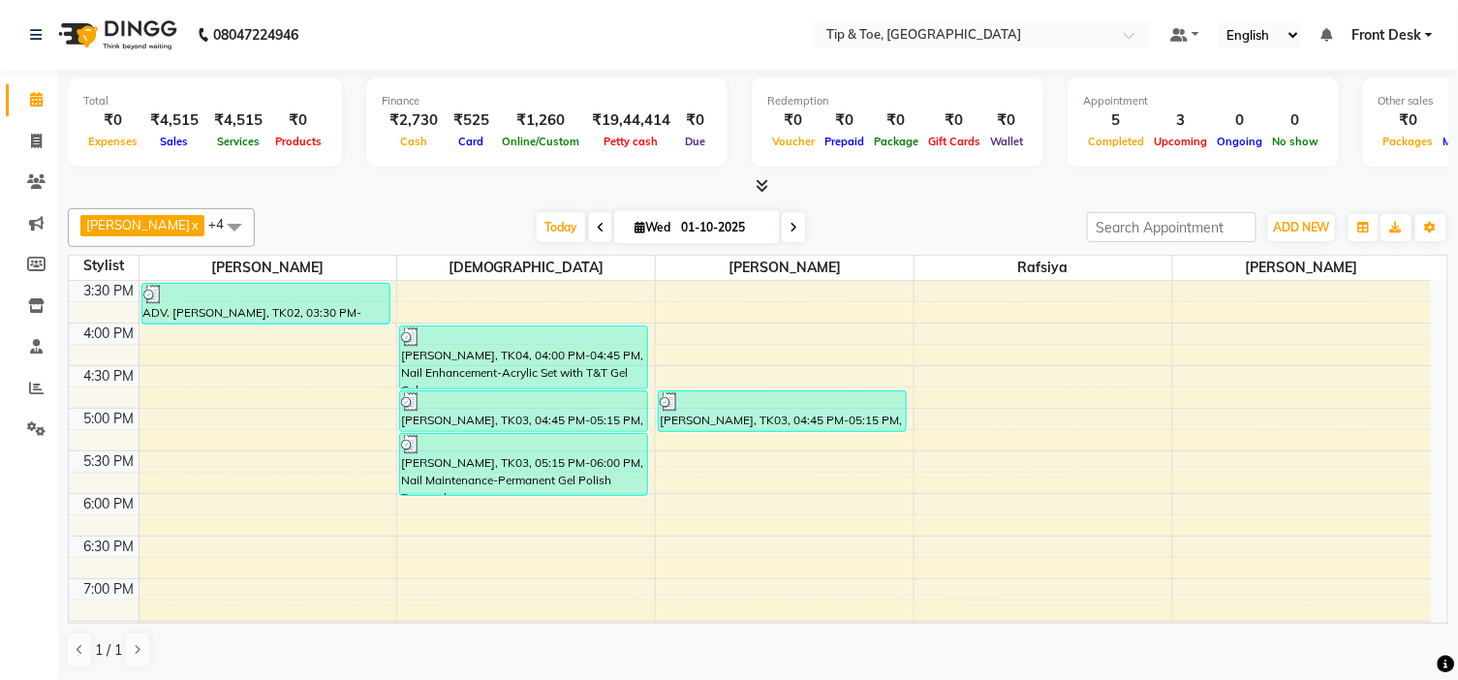
scroll to position [446, 0]
